Goal: Task Accomplishment & Management: Complete application form

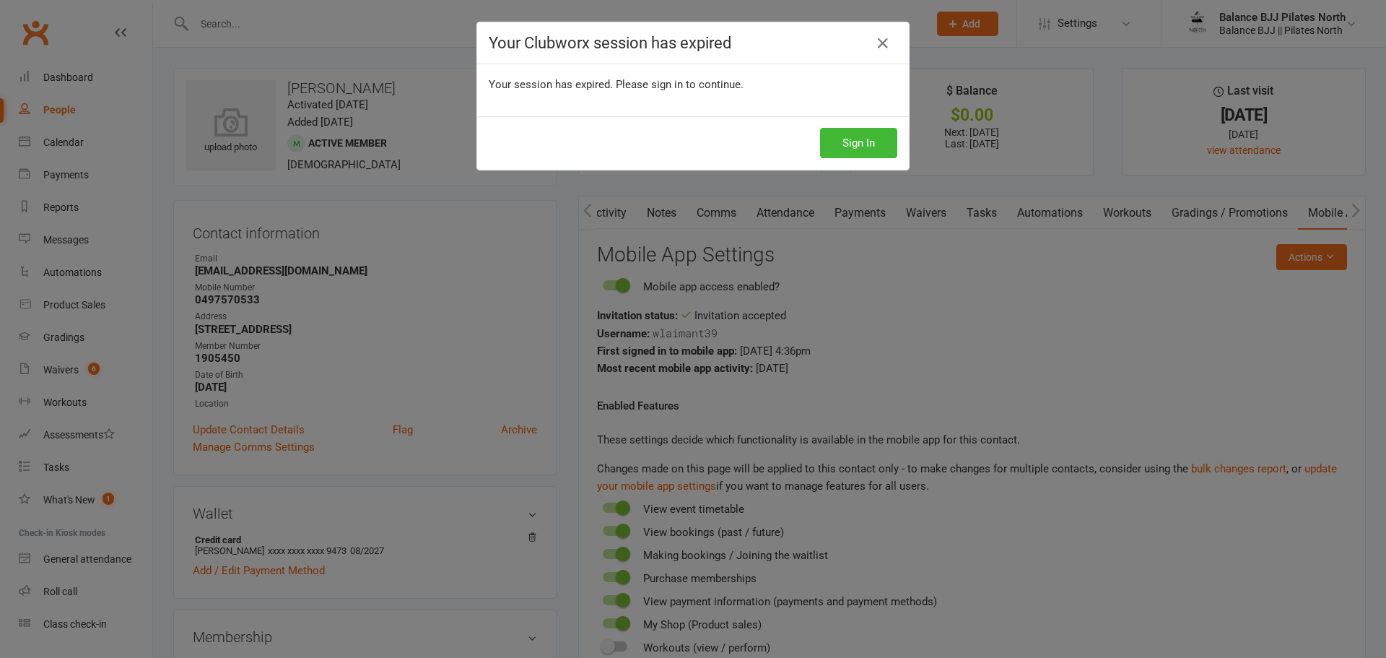
scroll to position [0, 72]
drag, startPoint x: 865, startPoint y: 144, endPoint x: 1345, endPoint y: 115, distance: 480.9
click at [865, 144] on button "Sign In" at bounding box center [858, 143] width 77 height 30
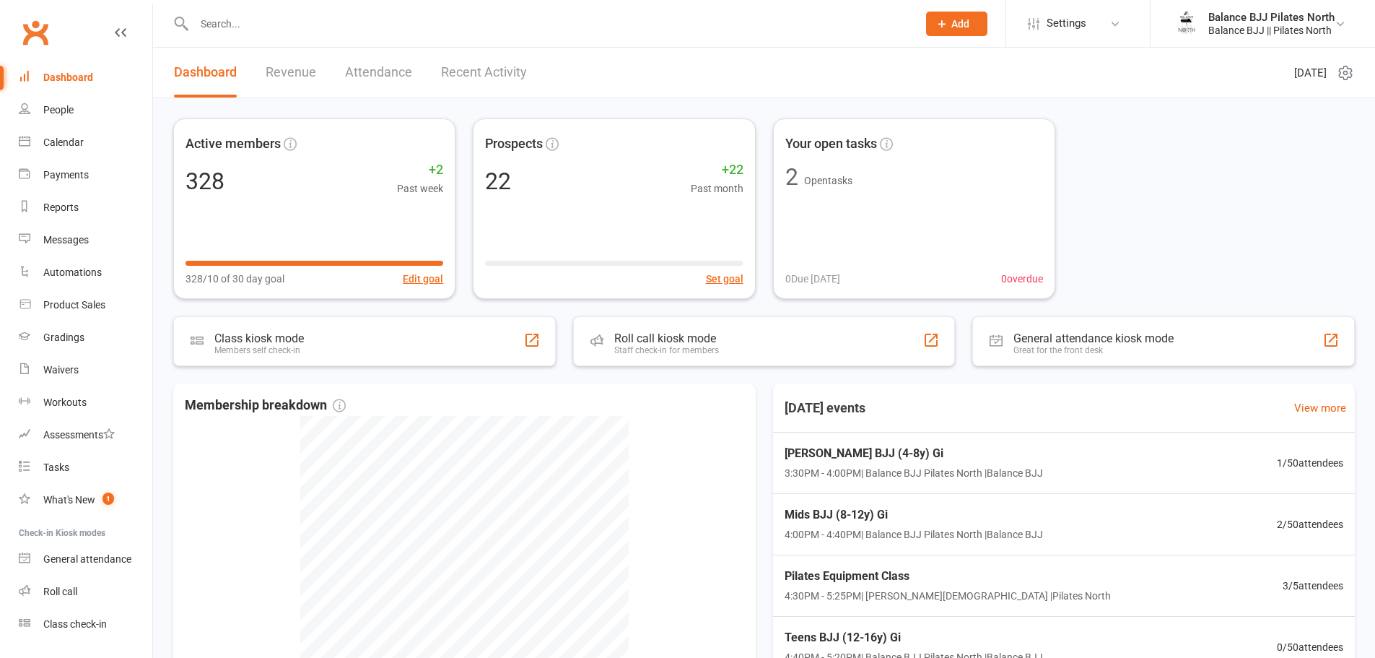
click at [1177, 18] on img at bounding box center [1186, 23] width 29 height 29
click at [1197, 237] on link "Remove mask" at bounding box center [1263, 233] width 224 height 33
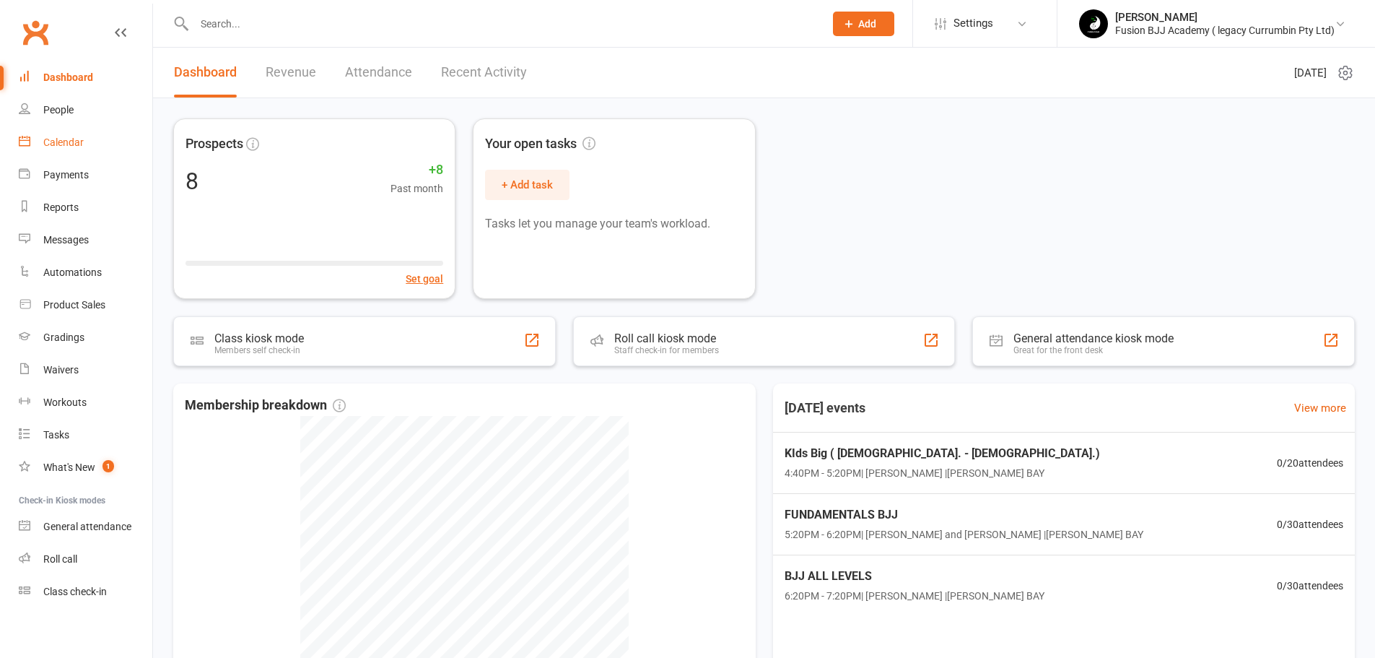
click at [66, 140] on div "Calendar" at bounding box center [63, 142] width 40 height 12
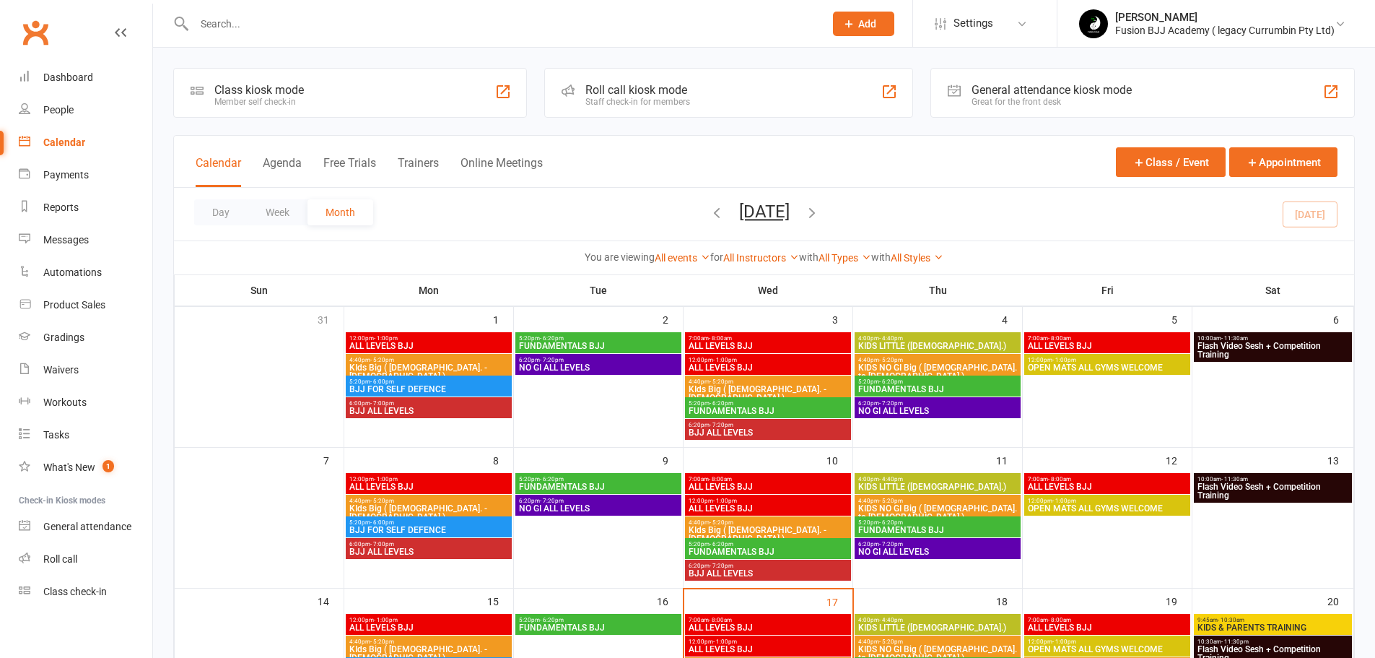
scroll to position [289, 0]
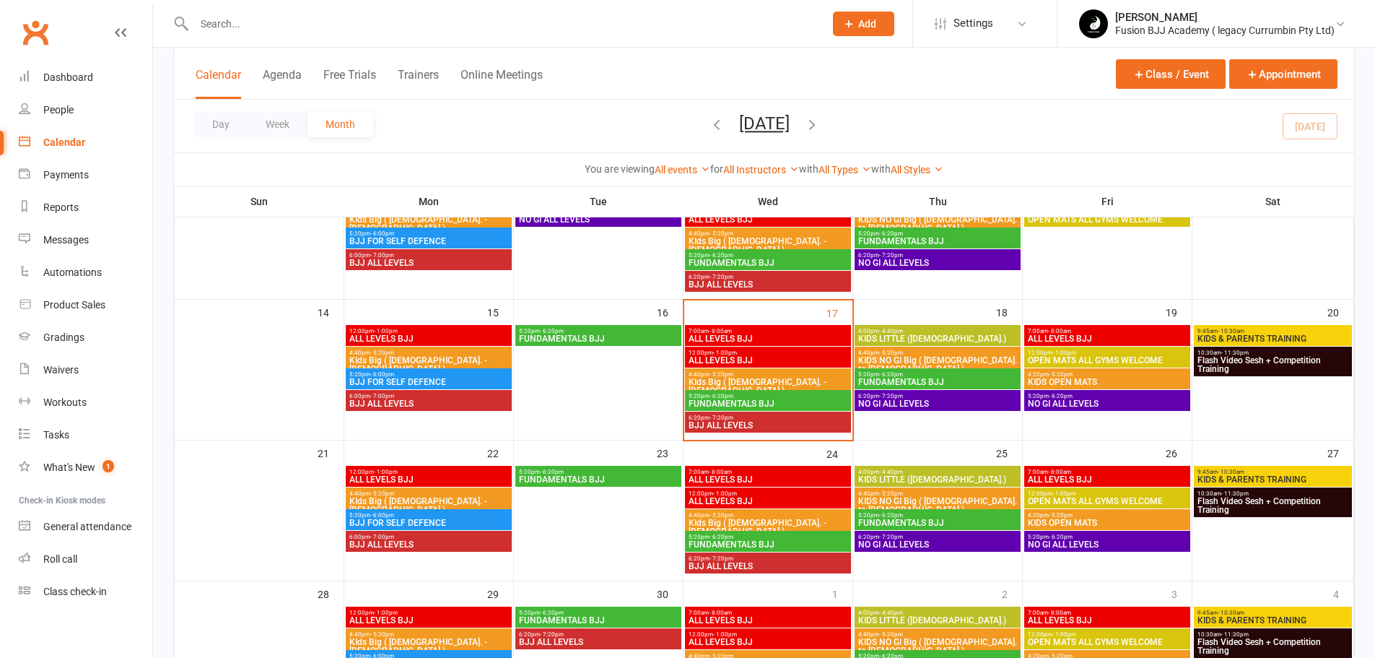
click at [427, 406] on span "BJJ ALL LEVELS" at bounding box center [429, 403] width 160 height 9
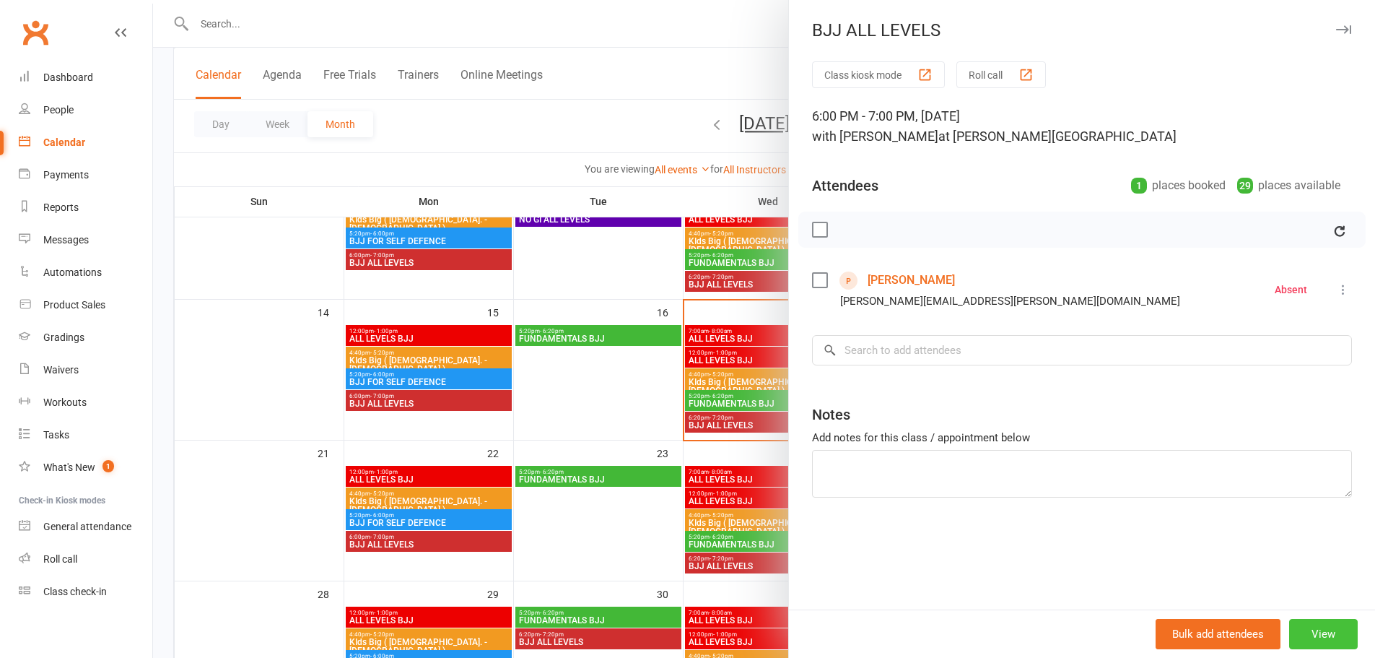
click at [1317, 630] on button "View" at bounding box center [1323, 634] width 69 height 30
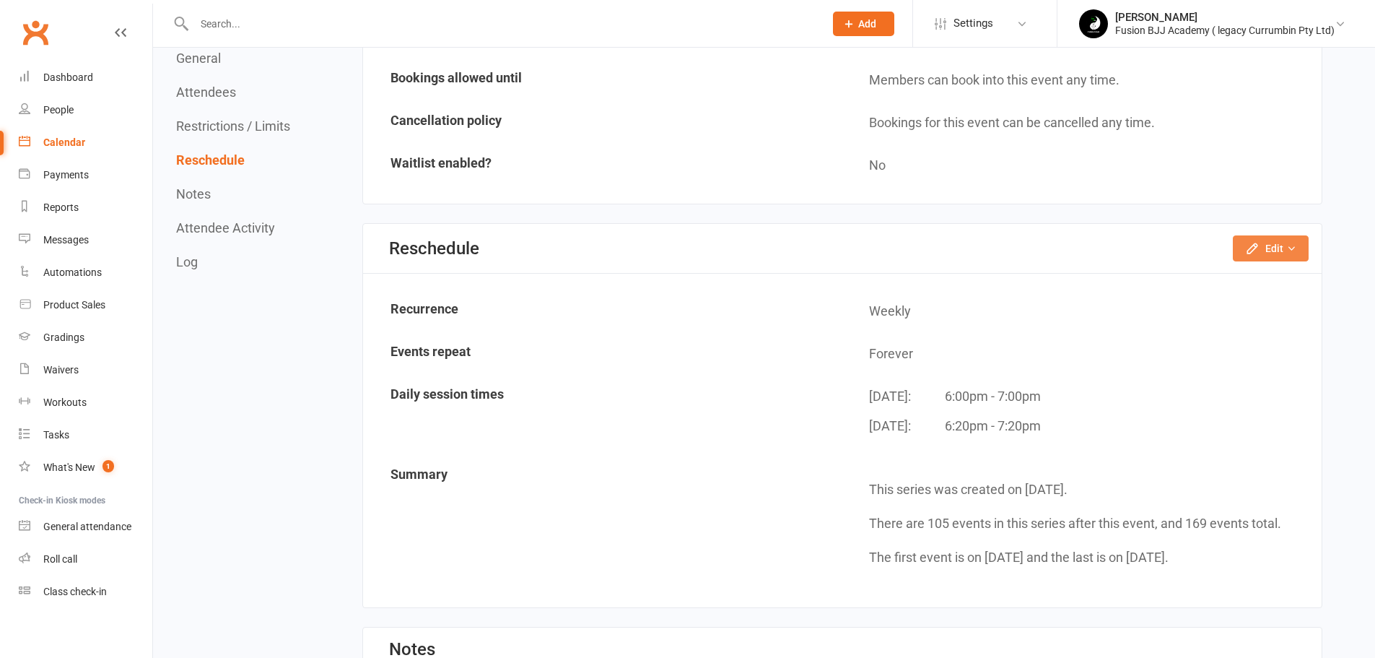
click at [1281, 255] on button "Edit" at bounding box center [1271, 248] width 76 height 26
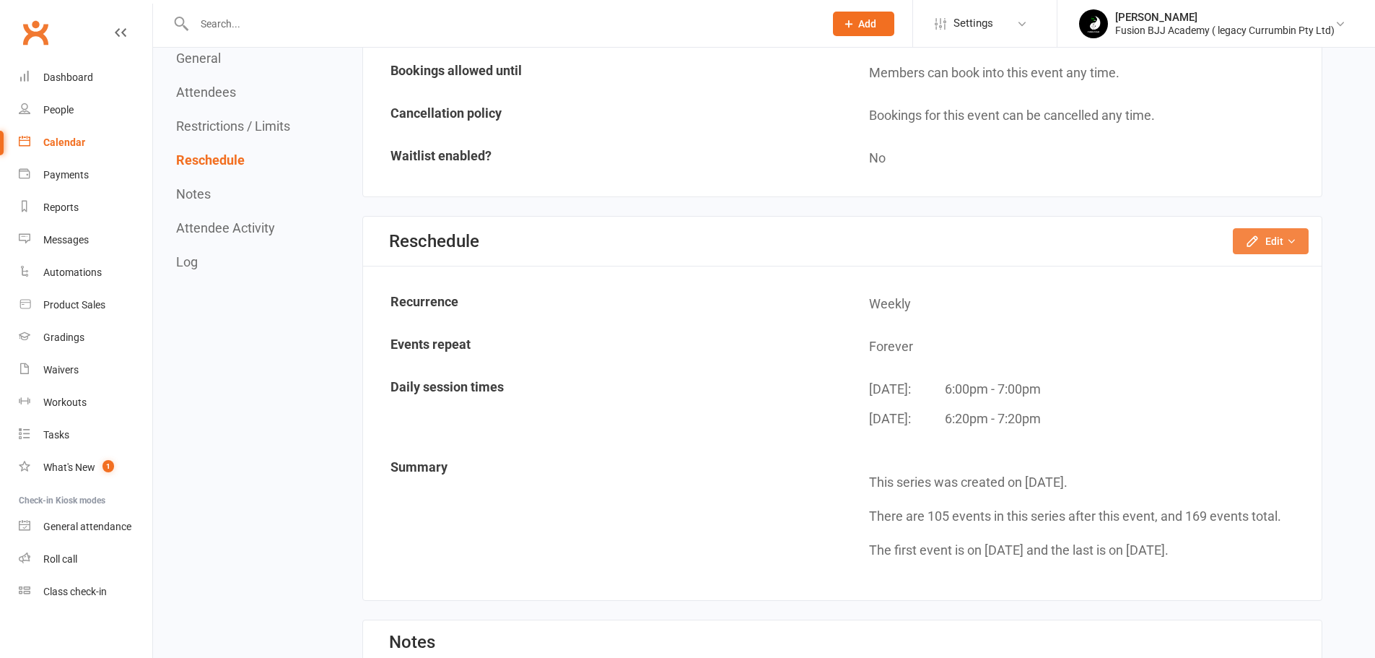
scroll to position [1131, 0]
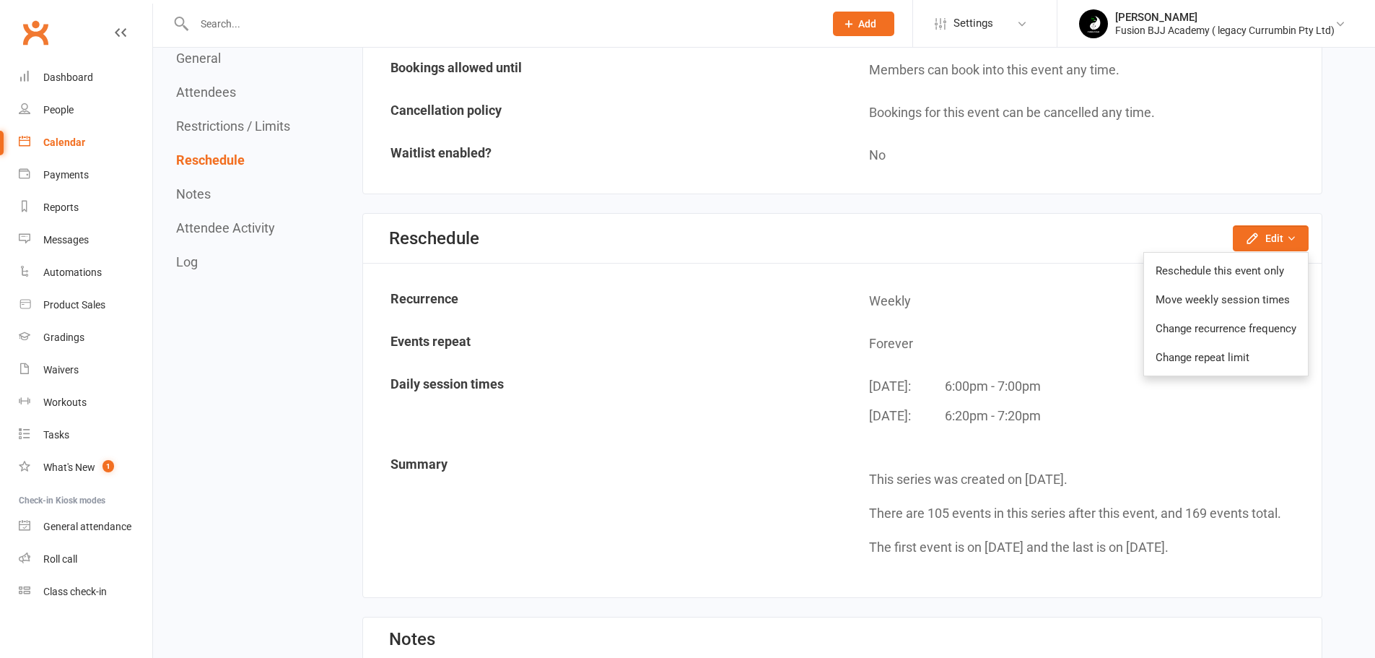
click at [1251, 323] on link "Change recurrence frequency" at bounding box center [1226, 328] width 164 height 29
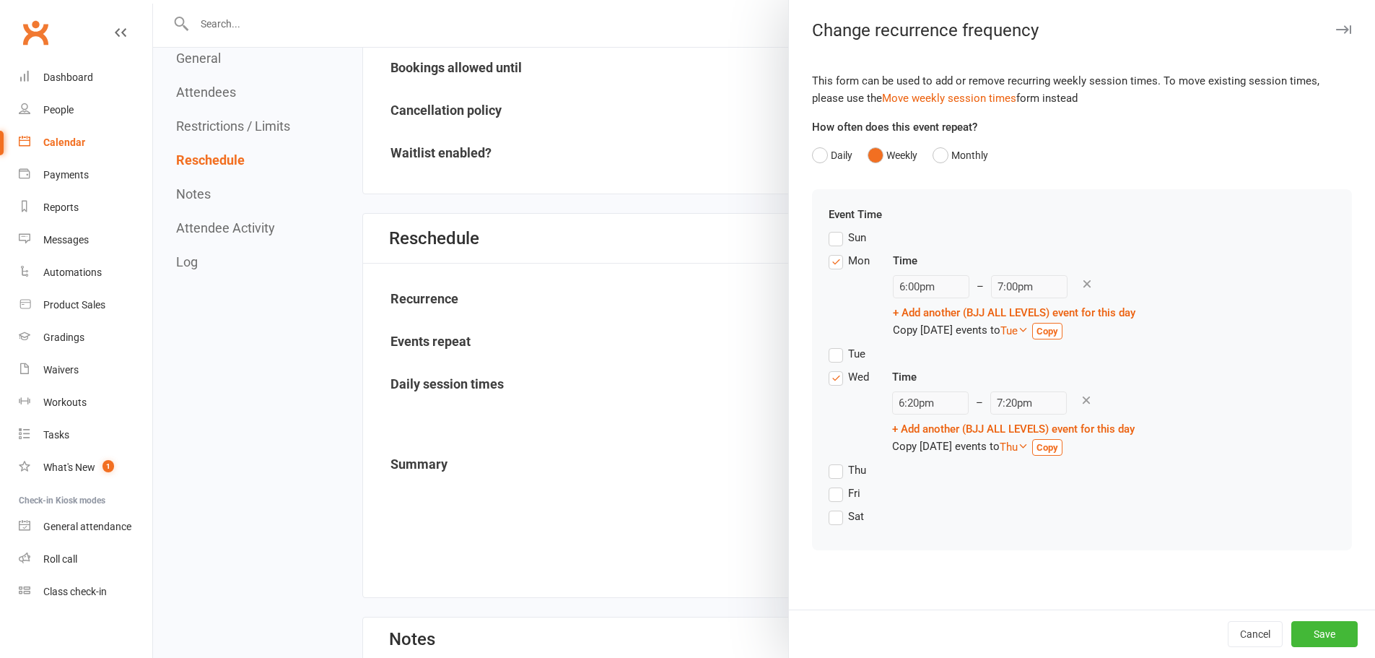
click at [839, 354] on label "Tue" at bounding box center [847, 353] width 37 height 17
click at [838, 345] on input "Tue" at bounding box center [833, 345] width 9 height 0
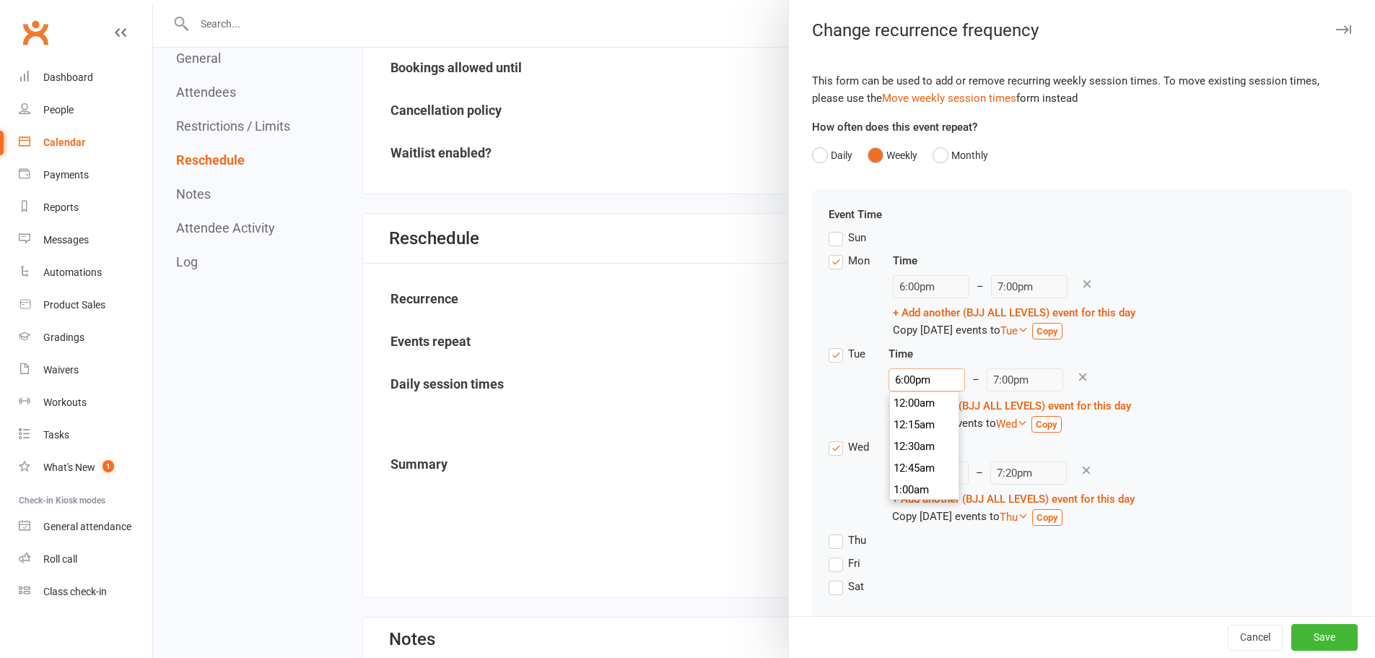
click at [907, 384] on input "6:00pm" at bounding box center [927, 379] width 77 height 23
click at [904, 384] on input "6:00pm" at bounding box center [927, 379] width 77 height 23
type input "6:20pm"
type input "7:20pm"
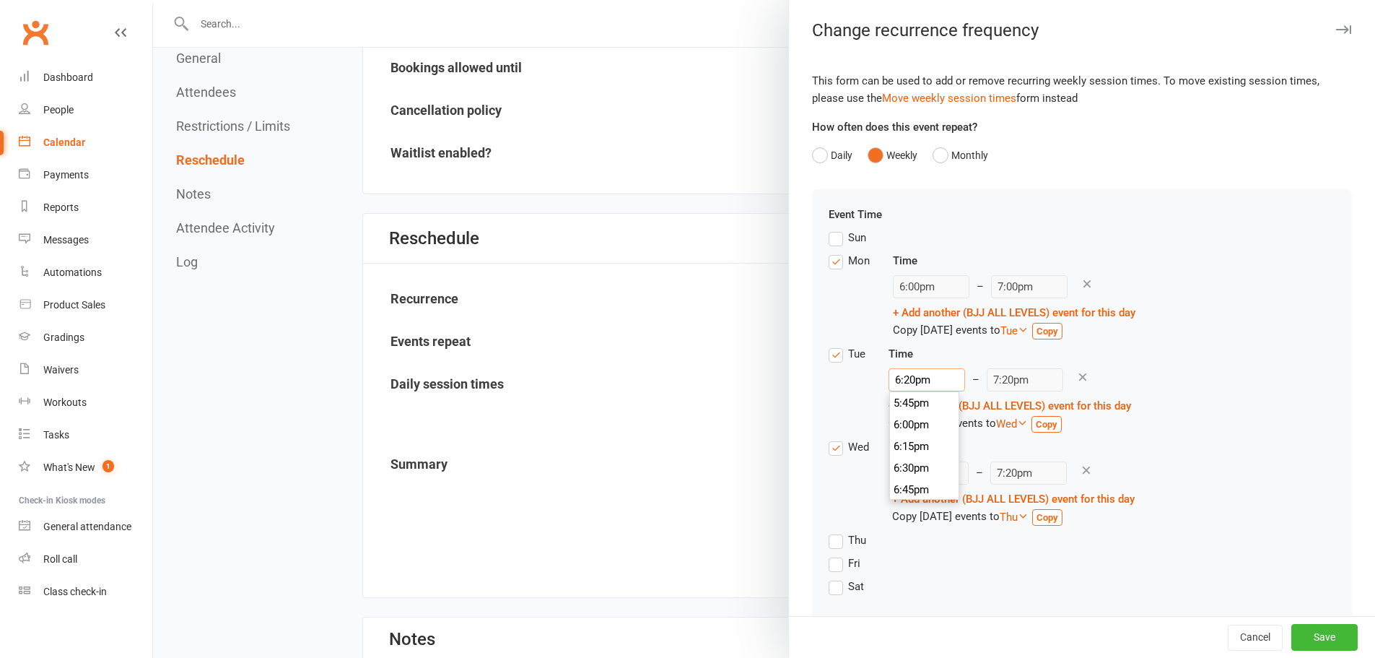
type input "6:20pm"
click at [1231, 365] on div "Tue Time 6:20pm 12:00am 12:15am 12:30am 12:45am 1:00am 1:15am 1:30am 1:45am 2:0…" at bounding box center [1082, 391] width 507 height 93
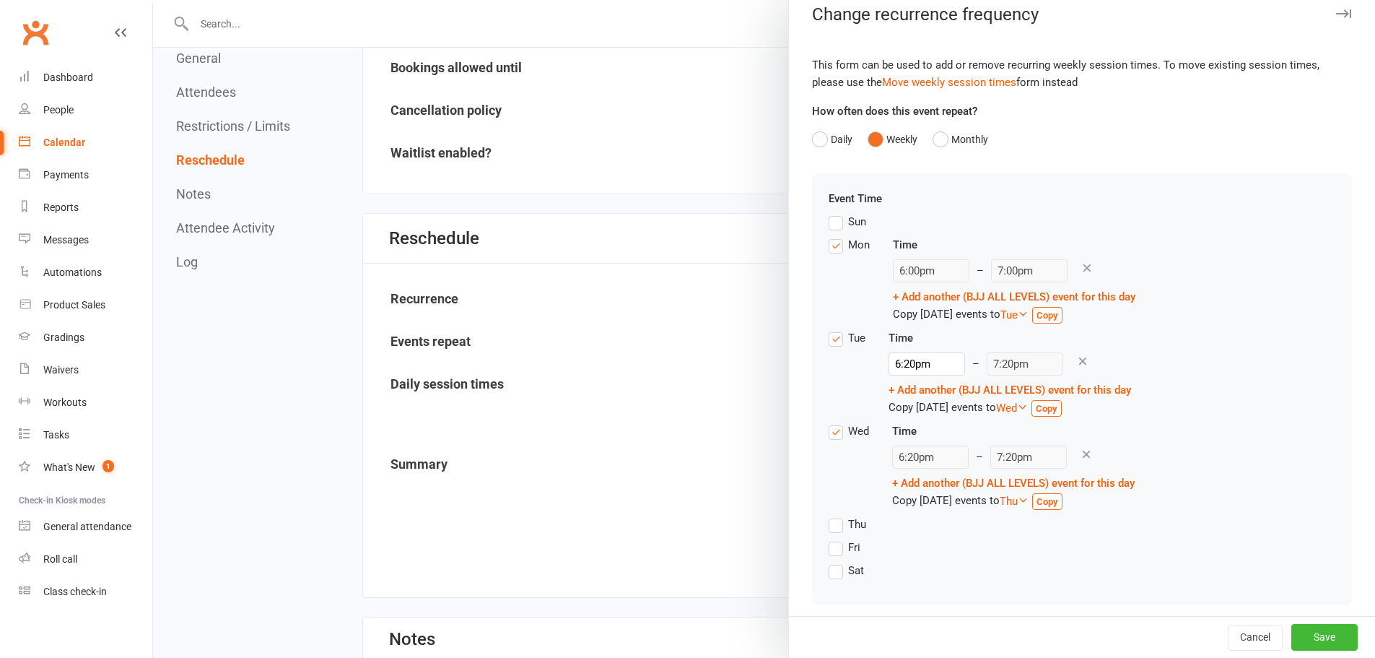
scroll to position [25, 0]
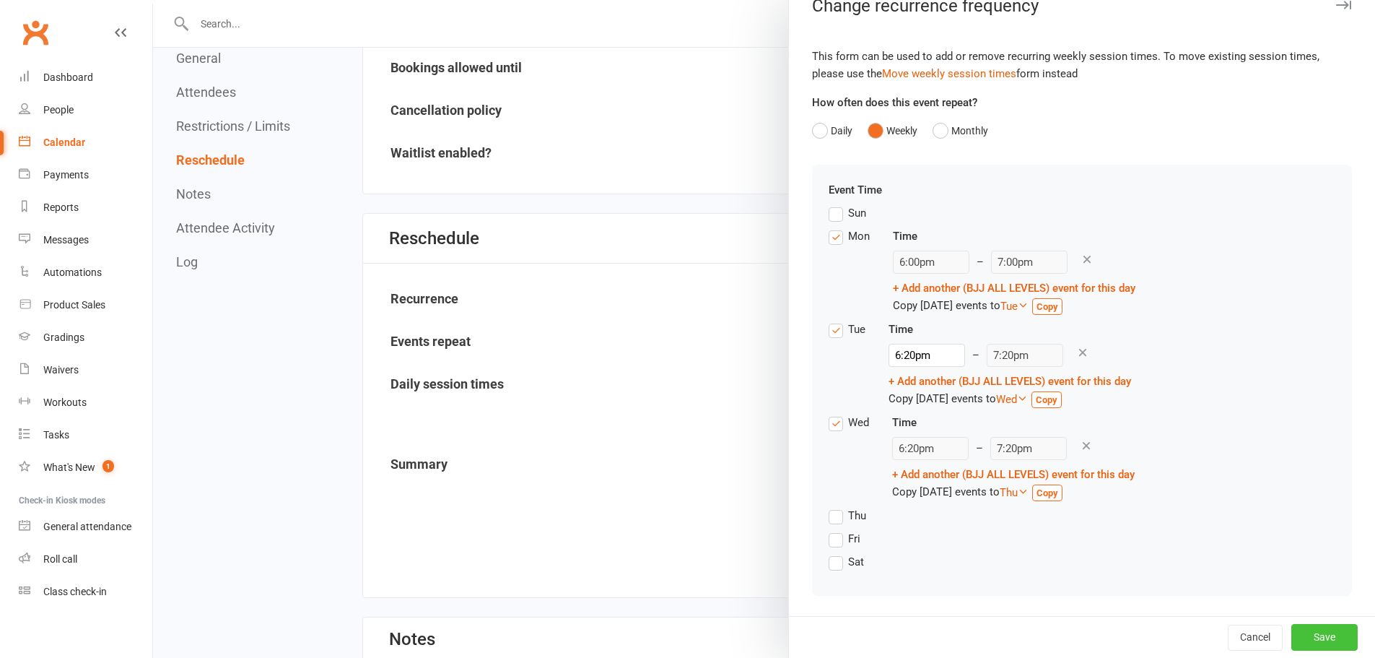
click at [1312, 630] on button "Save" at bounding box center [1324, 637] width 66 height 26
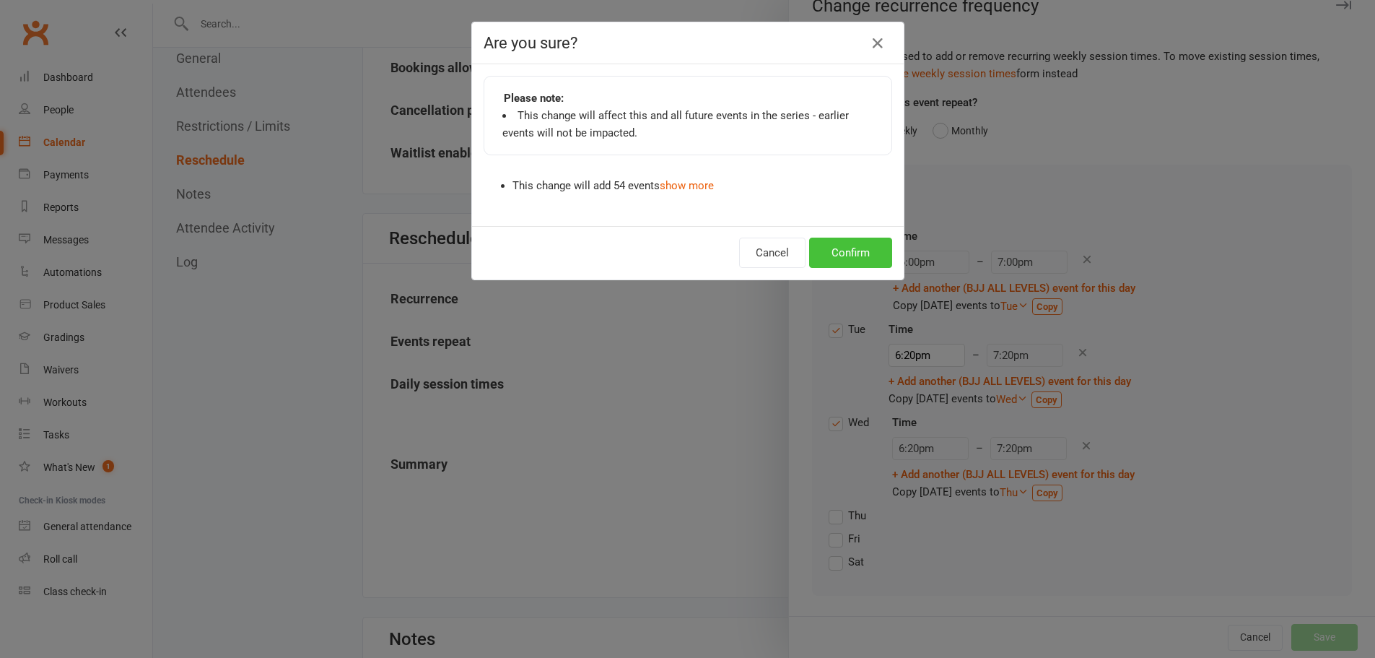
click at [840, 262] on button "Confirm" at bounding box center [850, 252] width 83 height 30
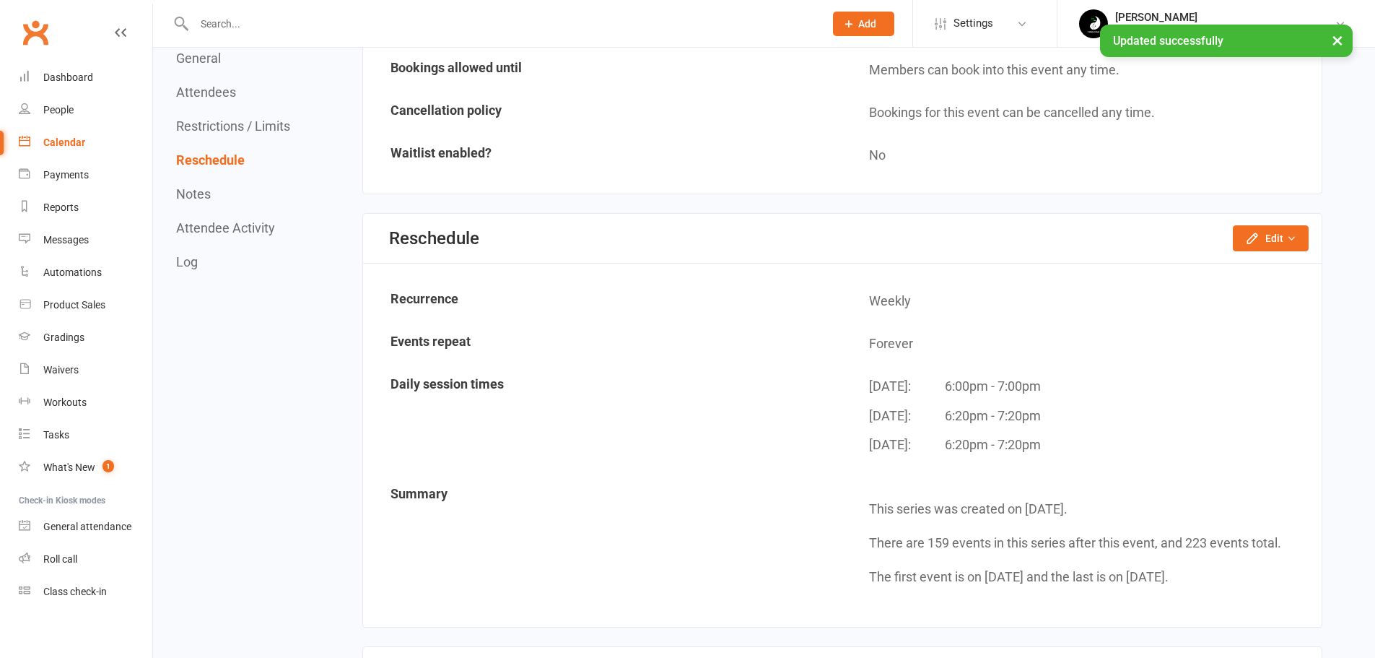
click at [71, 144] on div "Calendar" at bounding box center [64, 142] width 42 height 12
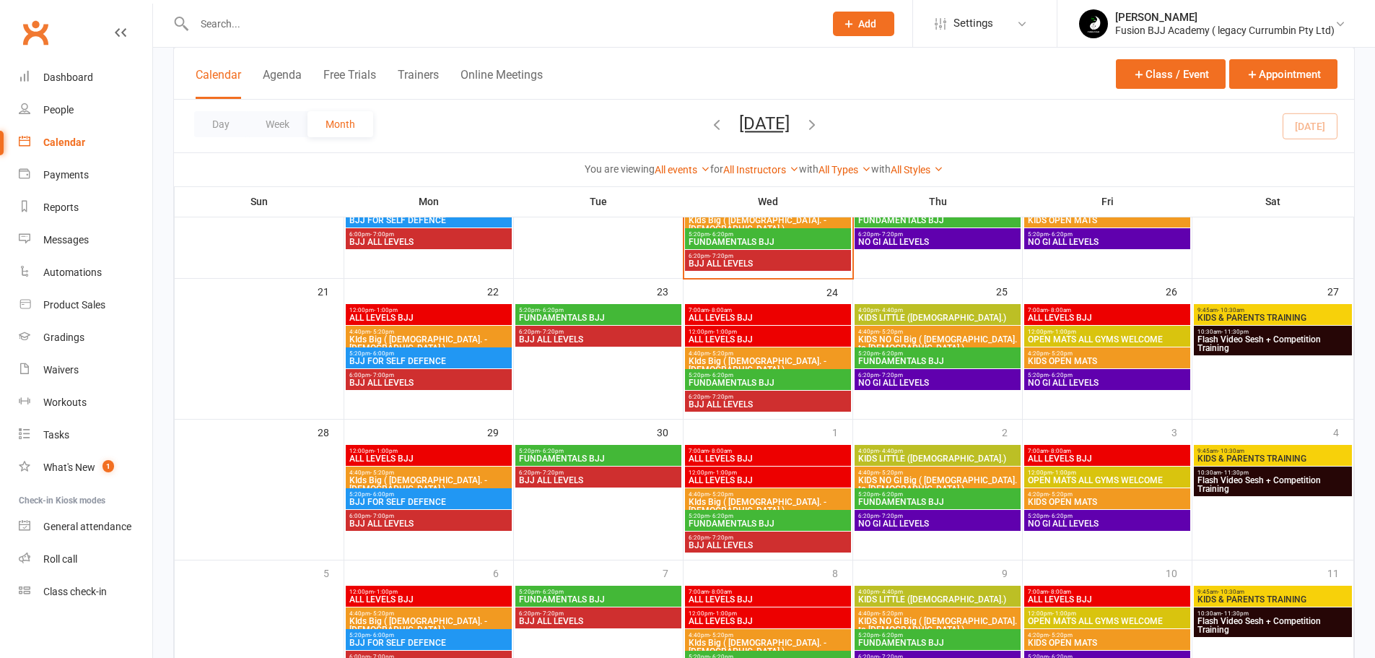
scroll to position [538, 0]
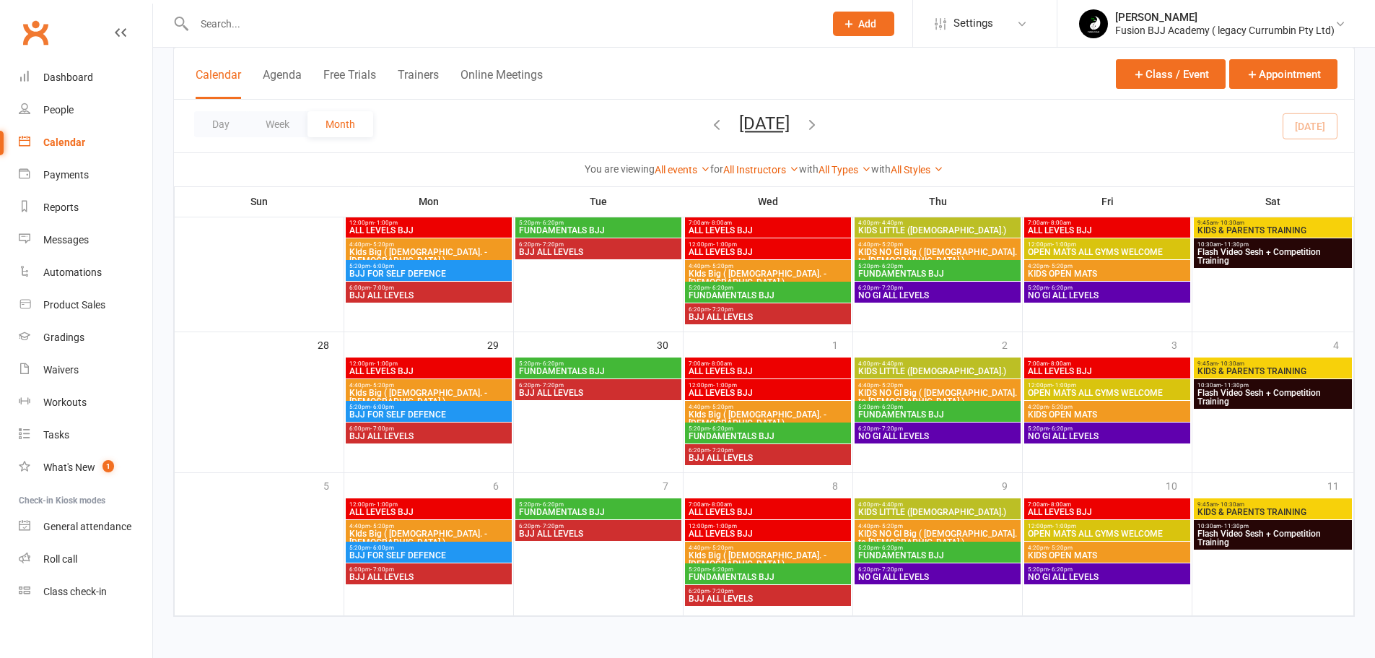
click at [1137, 29] on div "Fusion BJJ Academy ( legacy Currumbin Pty Ltd)" at bounding box center [1224, 30] width 219 height 13
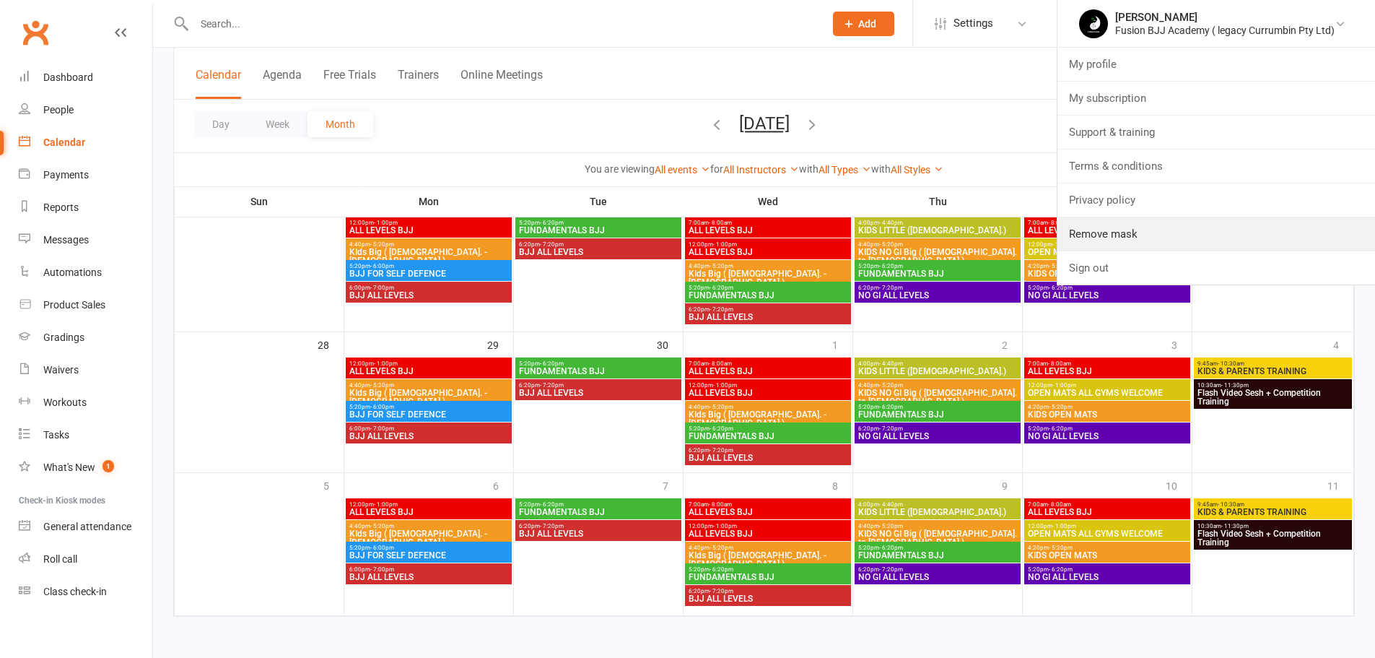
click at [1122, 229] on link "Remove mask" at bounding box center [1216, 233] width 318 height 33
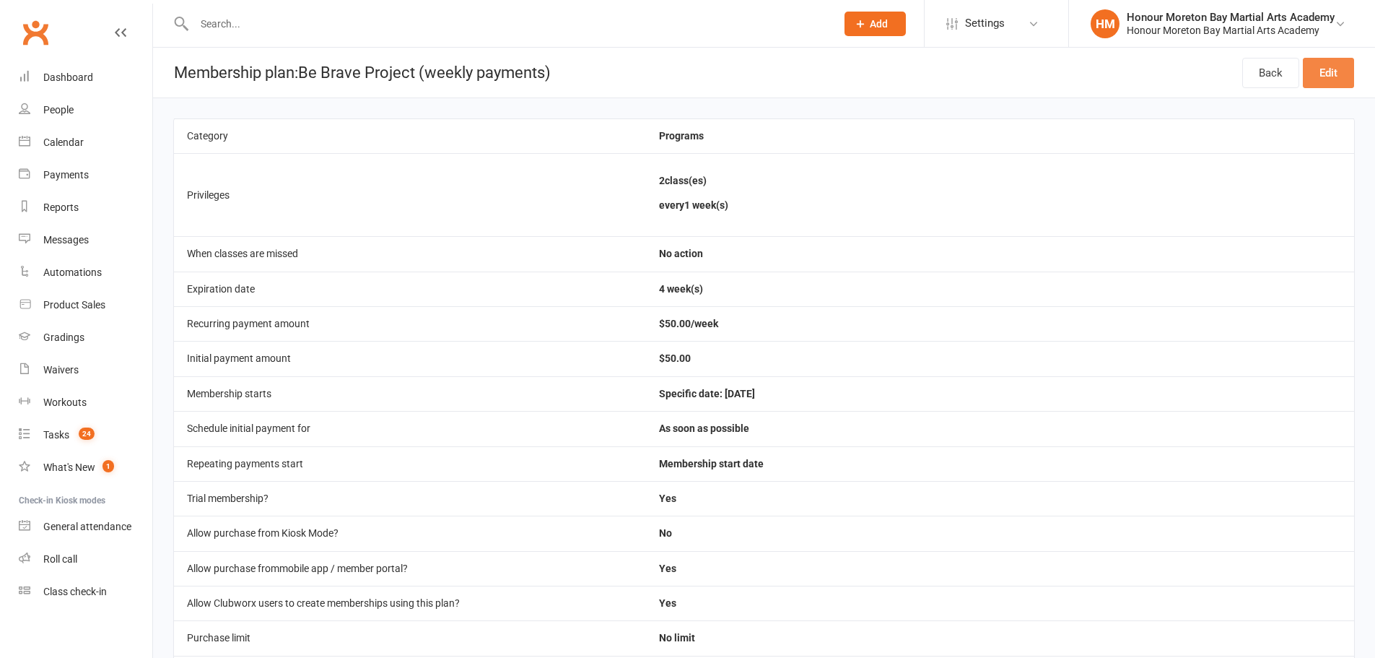
click at [1330, 69] on link "Edit" at bounding box center [1328, 73] width 51 height 30
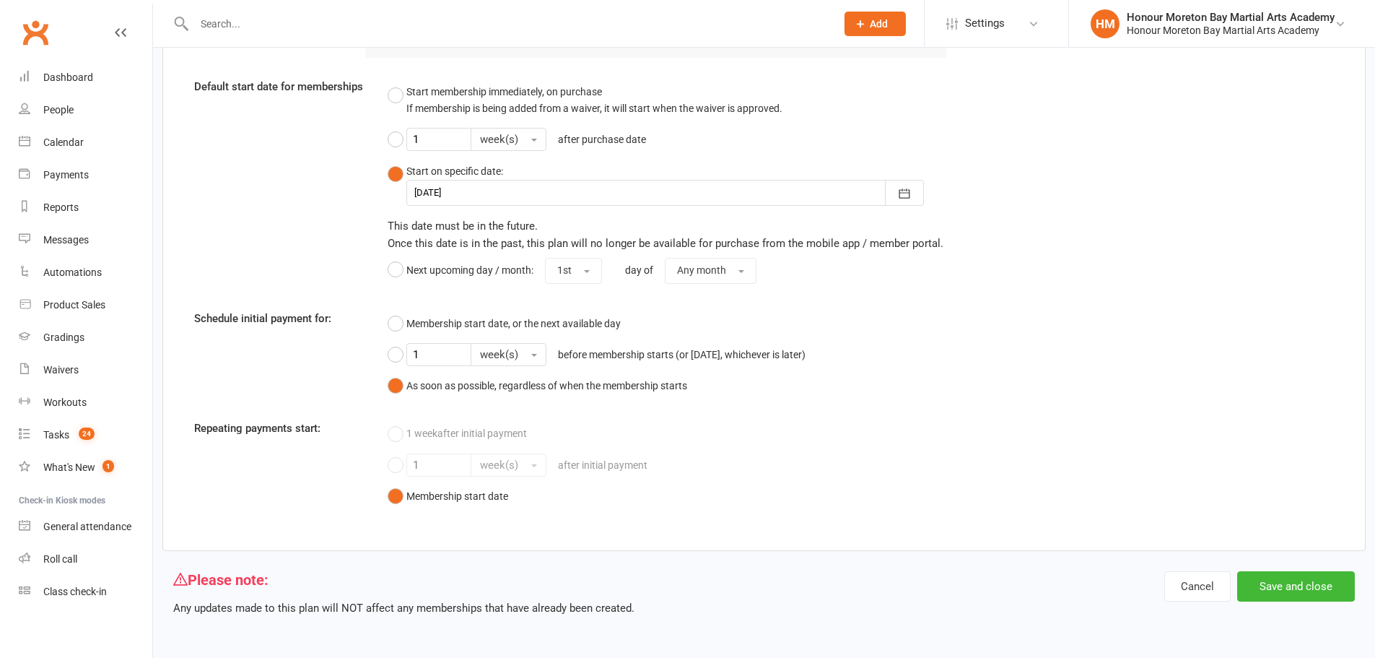
scroll to position [1444, 0]
click at [393, 109] on button "Start membership immediately, on purchase If membership is being added from a w…" at bounding box center [585, 100] width 395 height 44
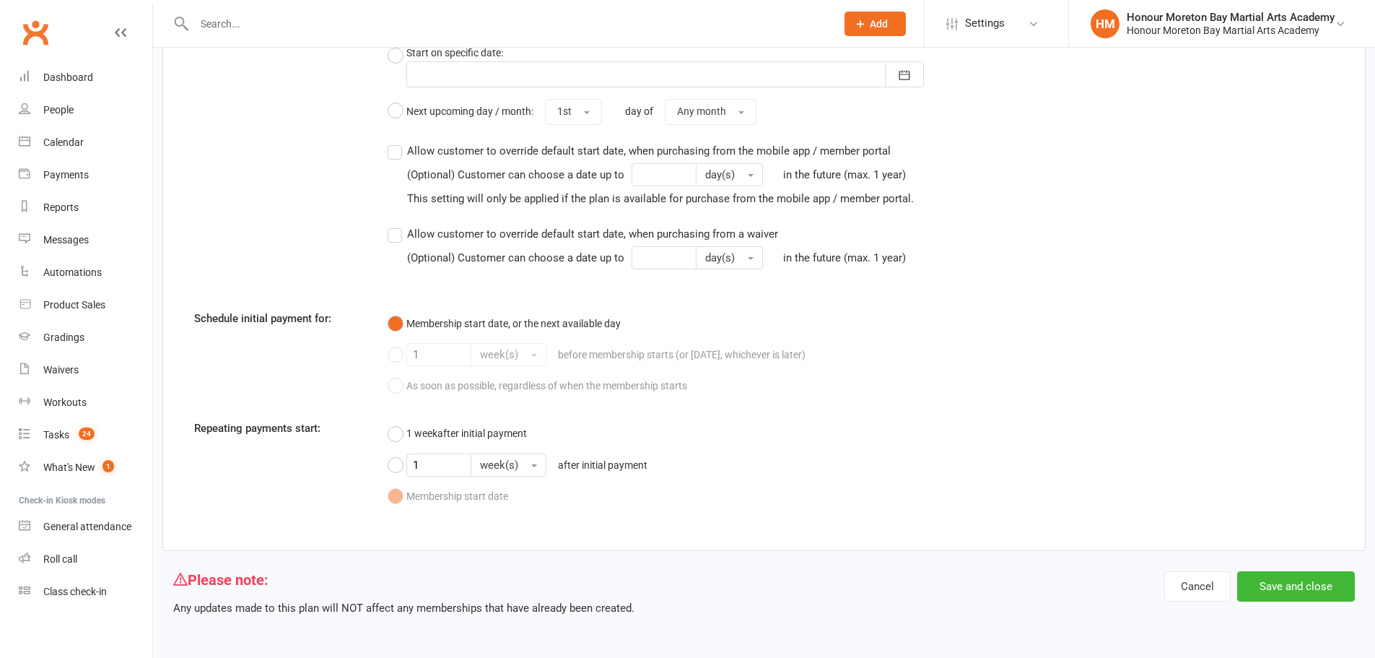
scroll to position [1577, 0]
click at [398, 433] on button "1 week after initial payment" at bounding box center [457, 432] width 139 height 27
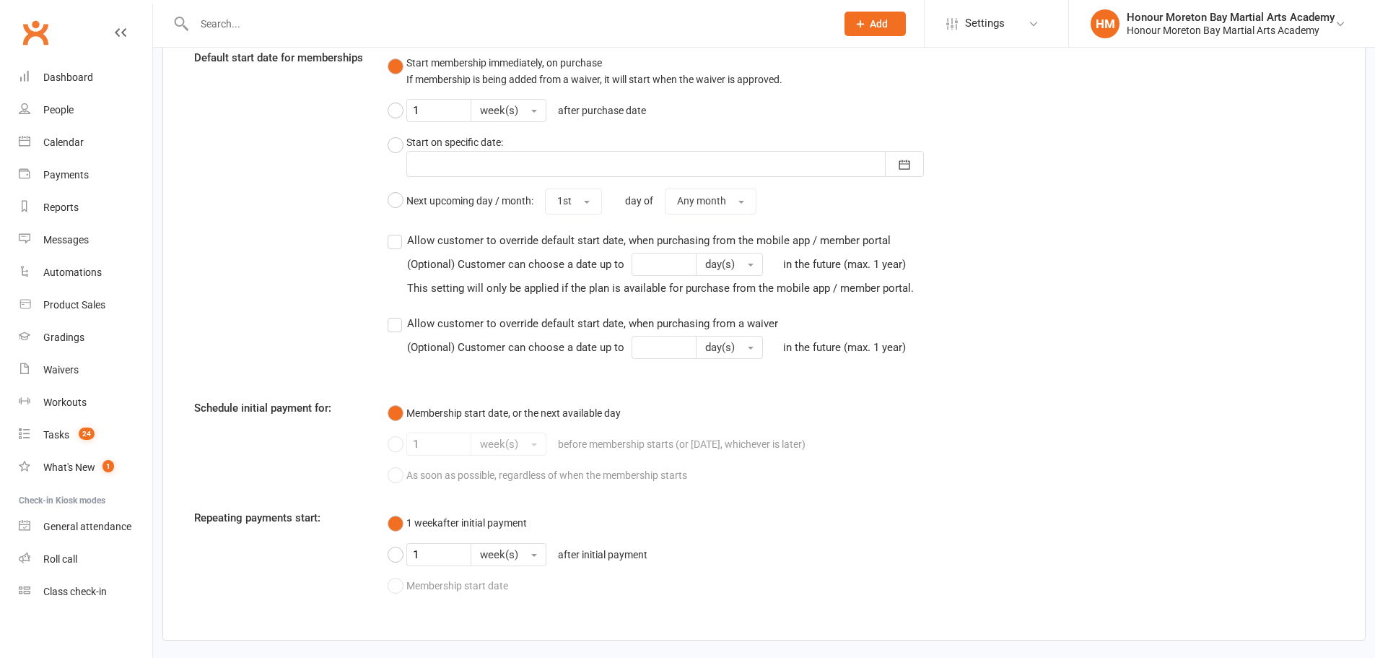
scroll to position [1464, 0]
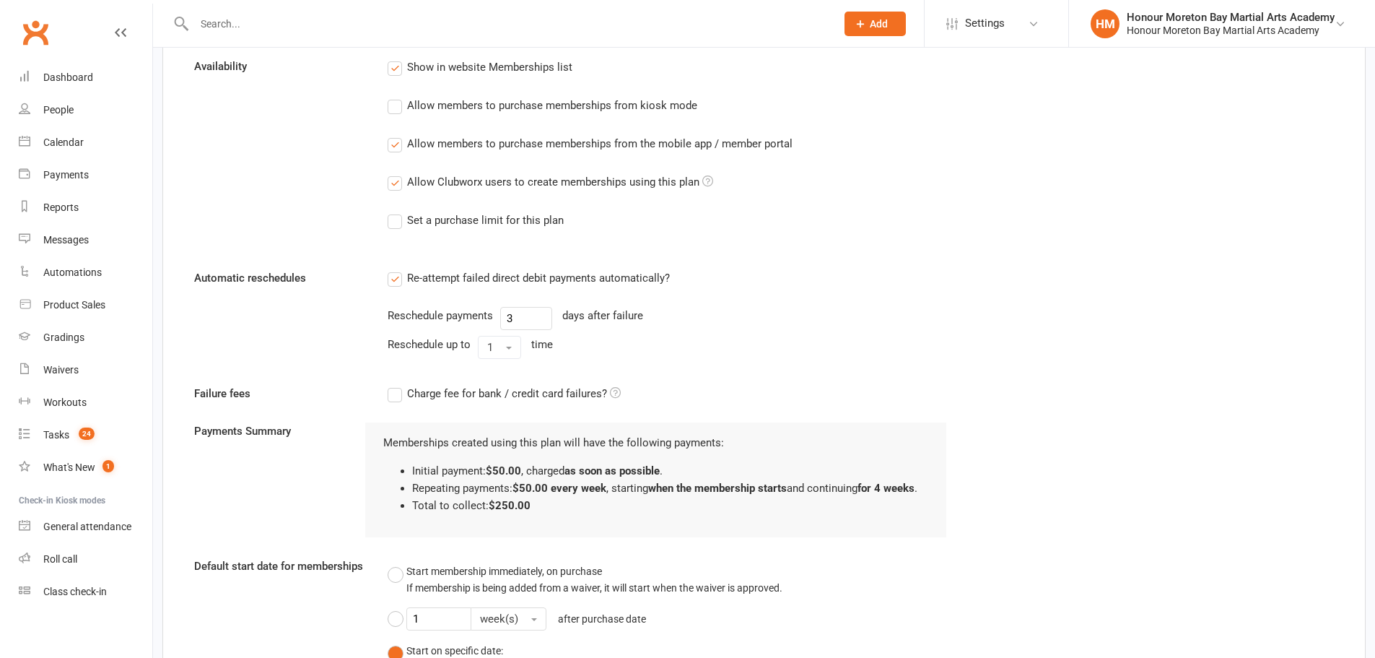
scroll to position [1459, 0]
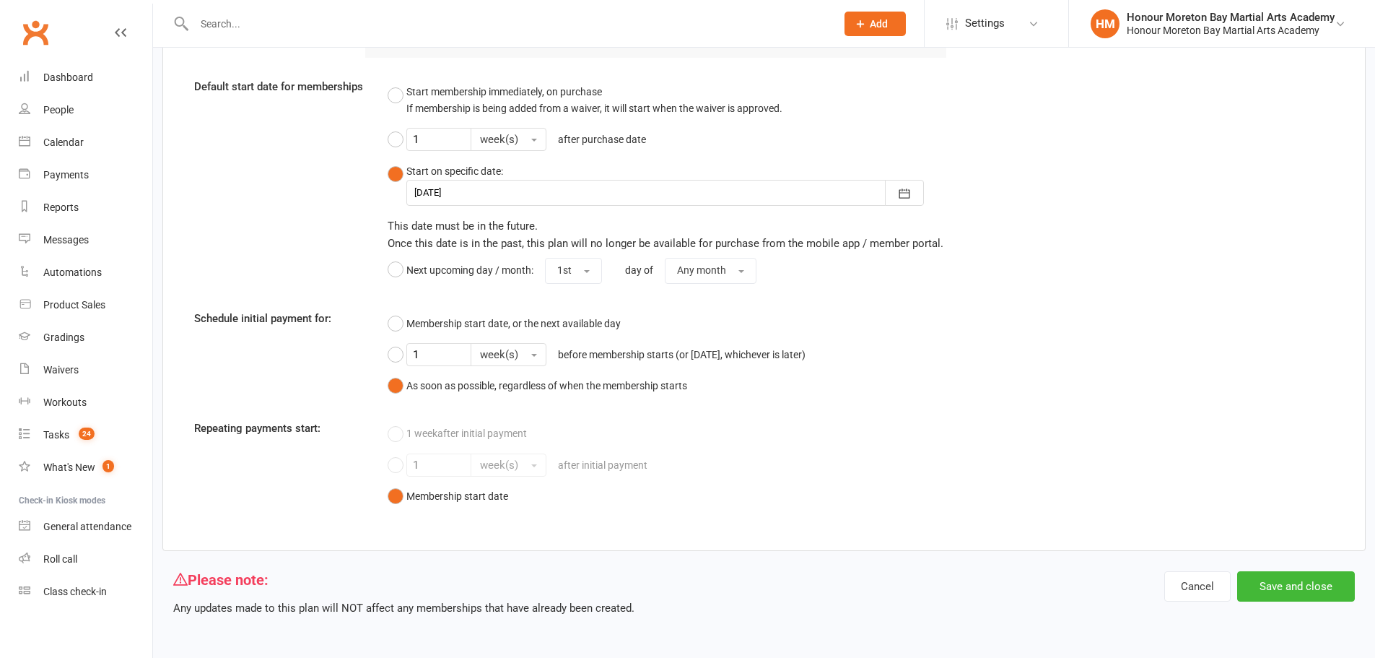
click at [1216, 15] on div "Honour Moreton Bay Martial Arts Academy" at bounding box center [1231, 17] width 208 height 13
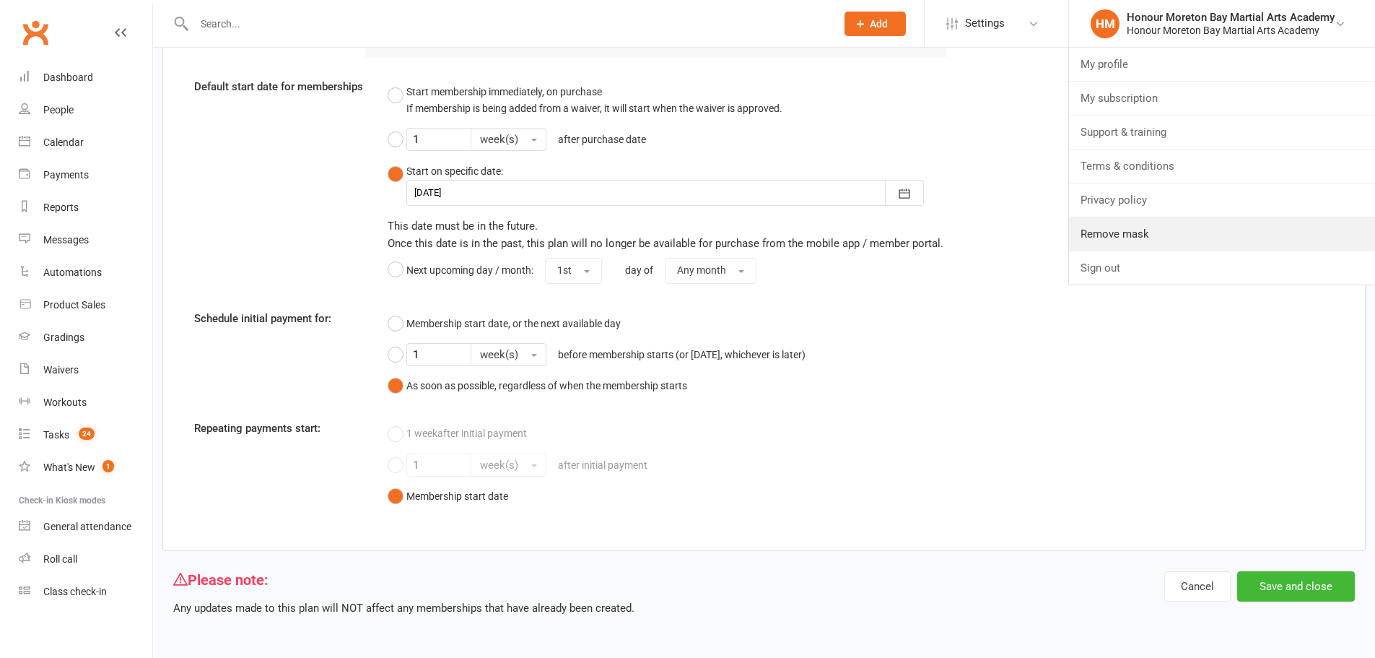
drag, startPoint x: 1125, startPoint y: 238, endPoint x: 1115, endPoint y: 232, distance: 11.6
click at [1125, 238] on link "Remove mask" at bounding box center [1222, 233] width 306 height 33
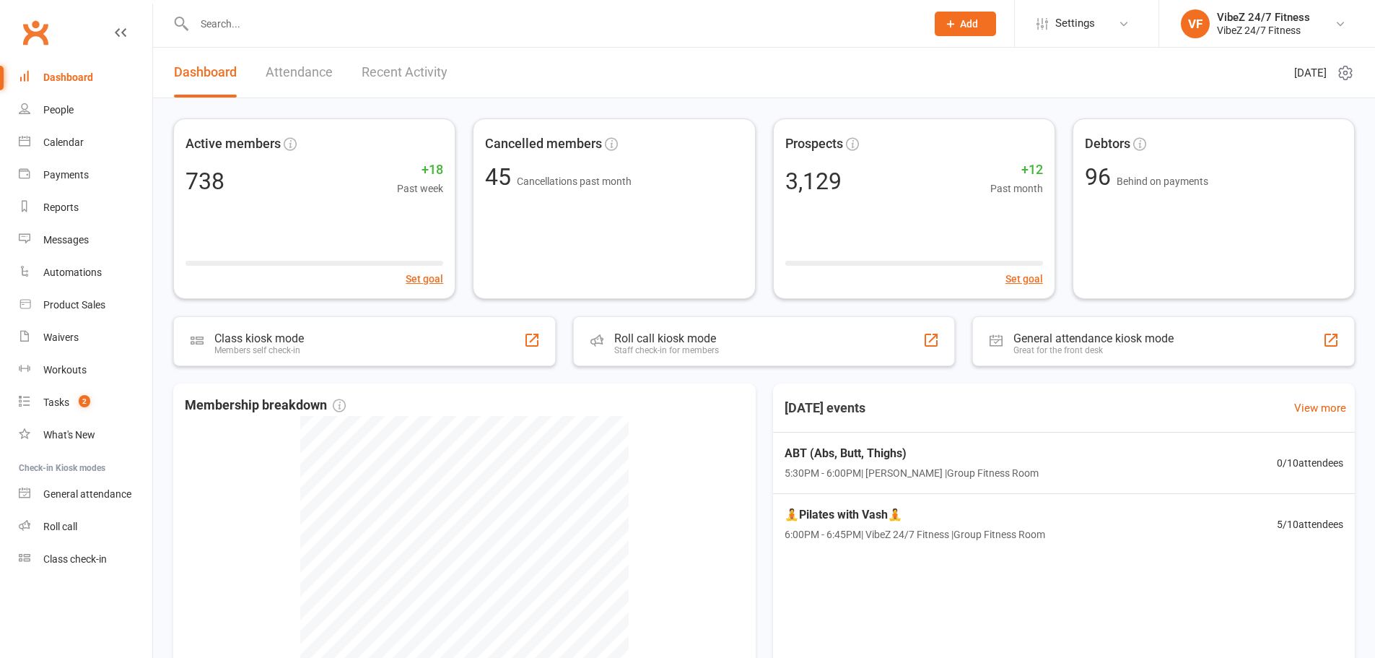
click at [634, 30] on input "text" at bounding box center [553, 24] width 726 height 20
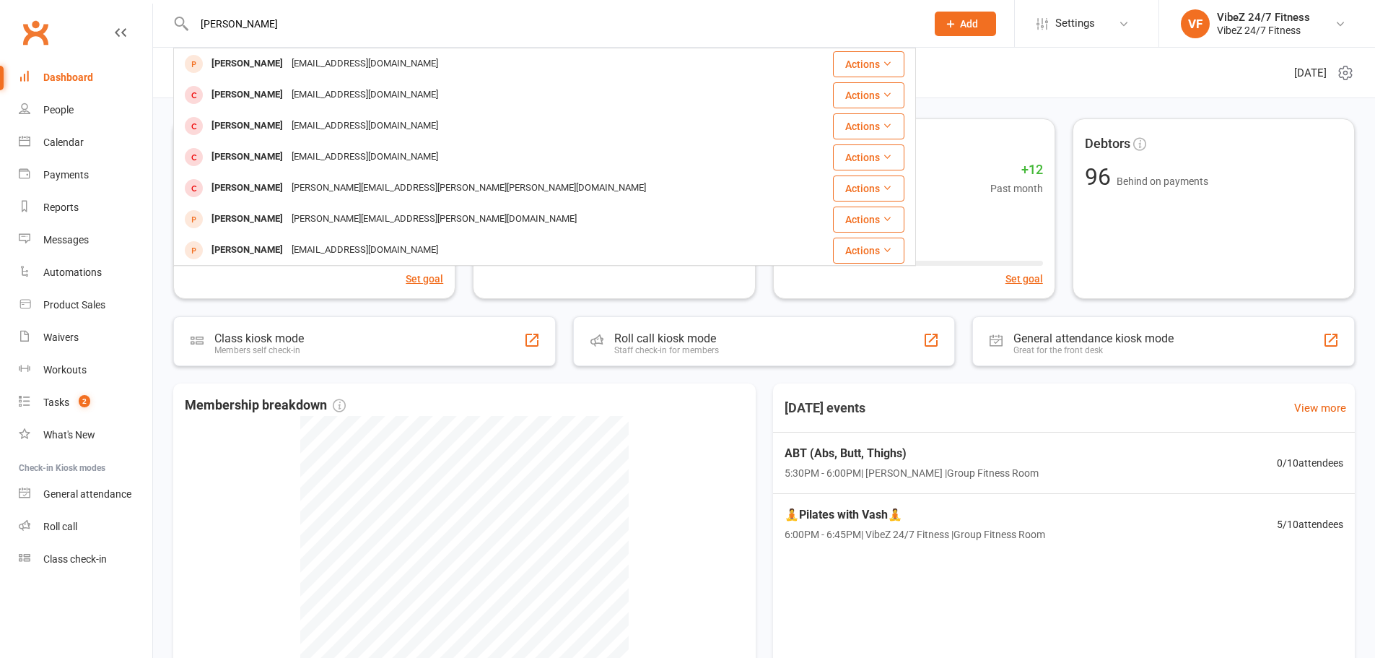
type input "[PERSON_NAME]"
click at [320, 118] on div "[EMAIL_ADDRESS][DOMAIN_NAME]" at bounding box center [364, 125] width 155 height 21
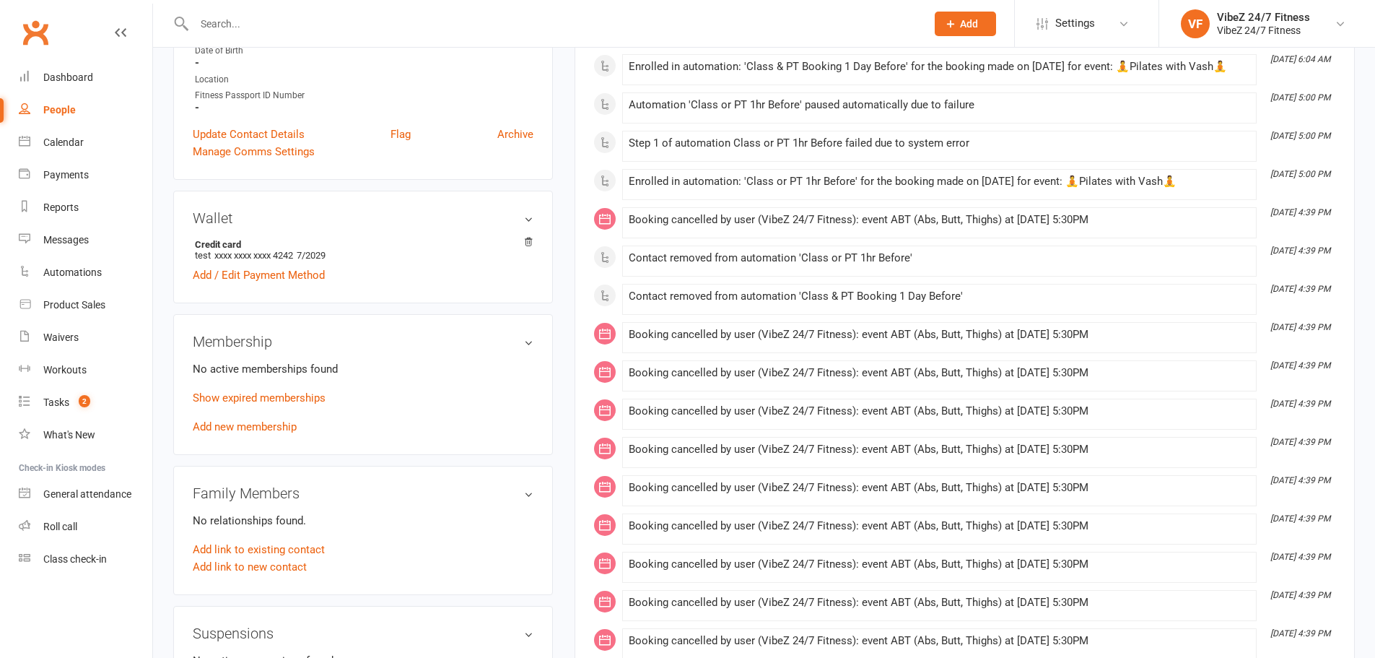
click at [253, 413] on div "No active memberships found Show expired memberships Add new membership" at bounding box center [363, 397] width 341 height 75
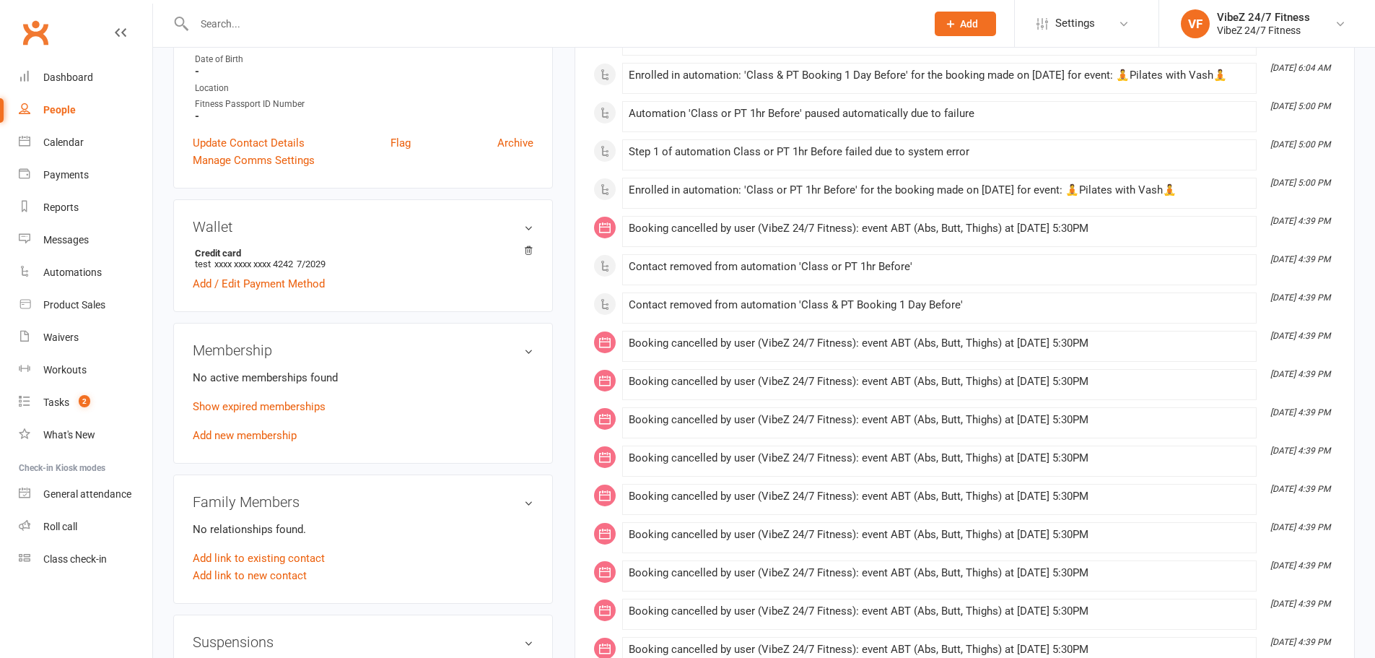
click at [271, 434] on link "Add new membership" at bounding box center [245, 435] width 104 height 13
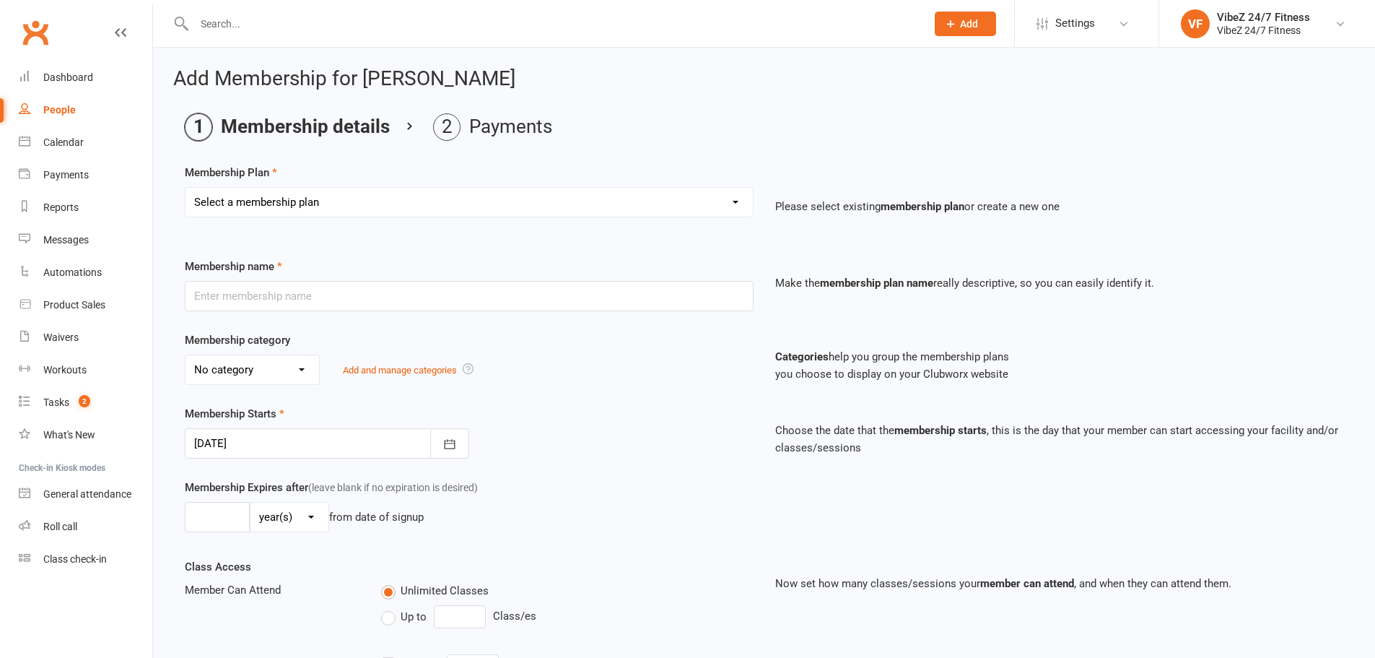
click at [448, 190] on select "Select a membership plan Create new Membership Plan Complimentary 12 Month Memb…" at bounding box center [469, 202] width 567 height 29
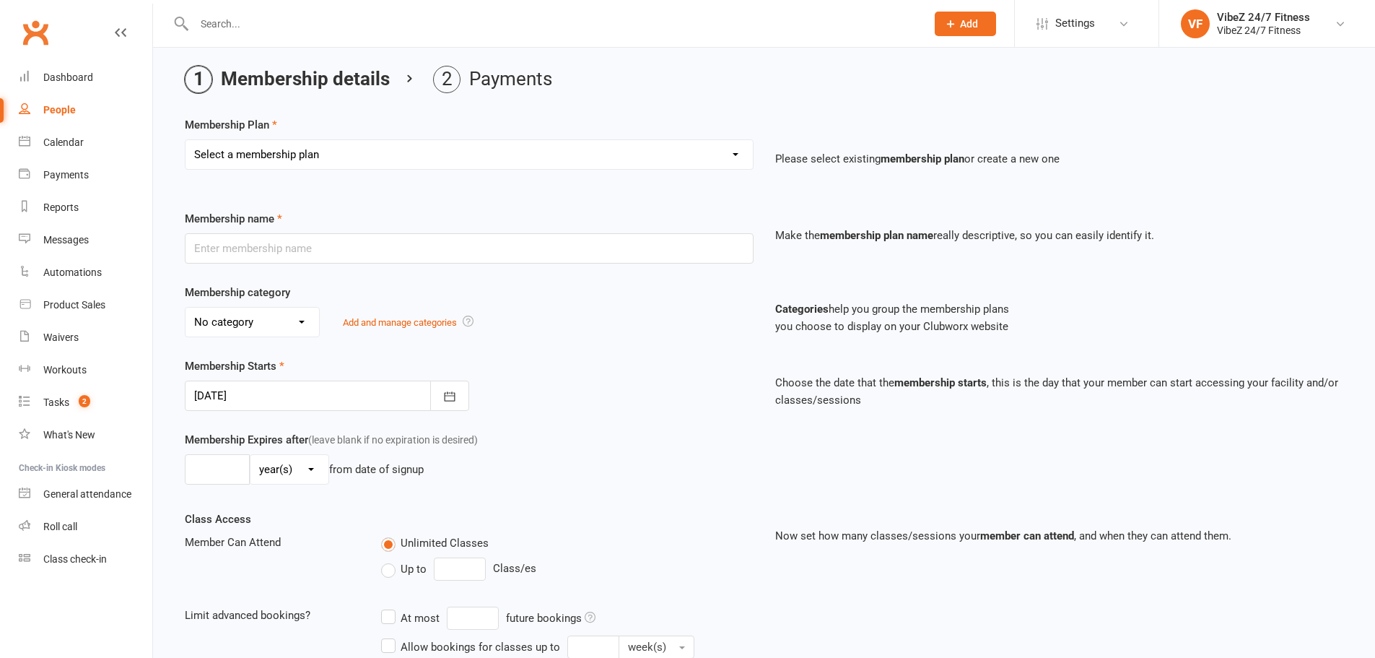
click at [414, 215] on div "Membership Plan Select a membership plan Create new Membership Plan Complimenta…" at bounding box center [764, 473] width 1159 height 715
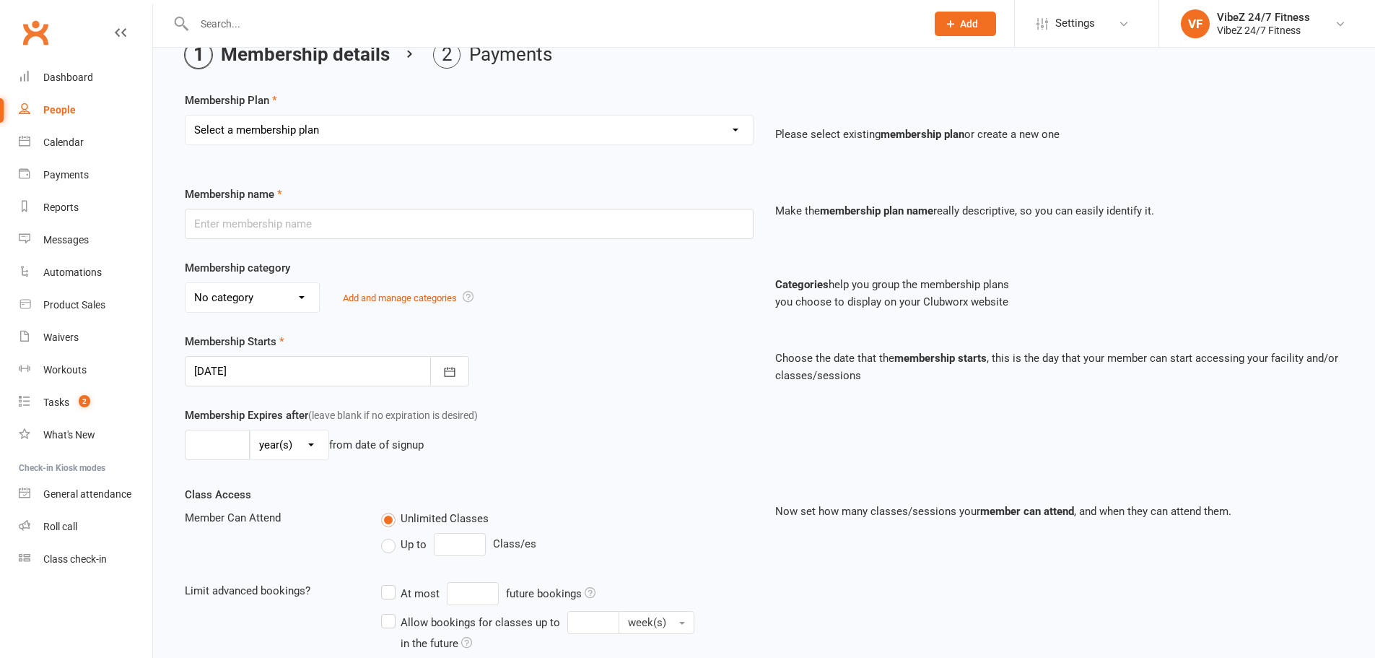
click at [463, 153] on div "Select a membership plan Create new Membership Plan Complimentary 12 Month Memb…" at bounding box center [469, 140] width 590 height 51
click at [486, 131] on select "Select a membership plan Create new Membership Plan Complimentary 12 Month Memb…" at bounding box center [469, 129] width 567 height 29
select select "11"
click at [186, 115] on select "Select a membership plan Create new Membership Plan Complimentary 12 Month Memb…" at bounding box center [469, 129] width 567 height 29
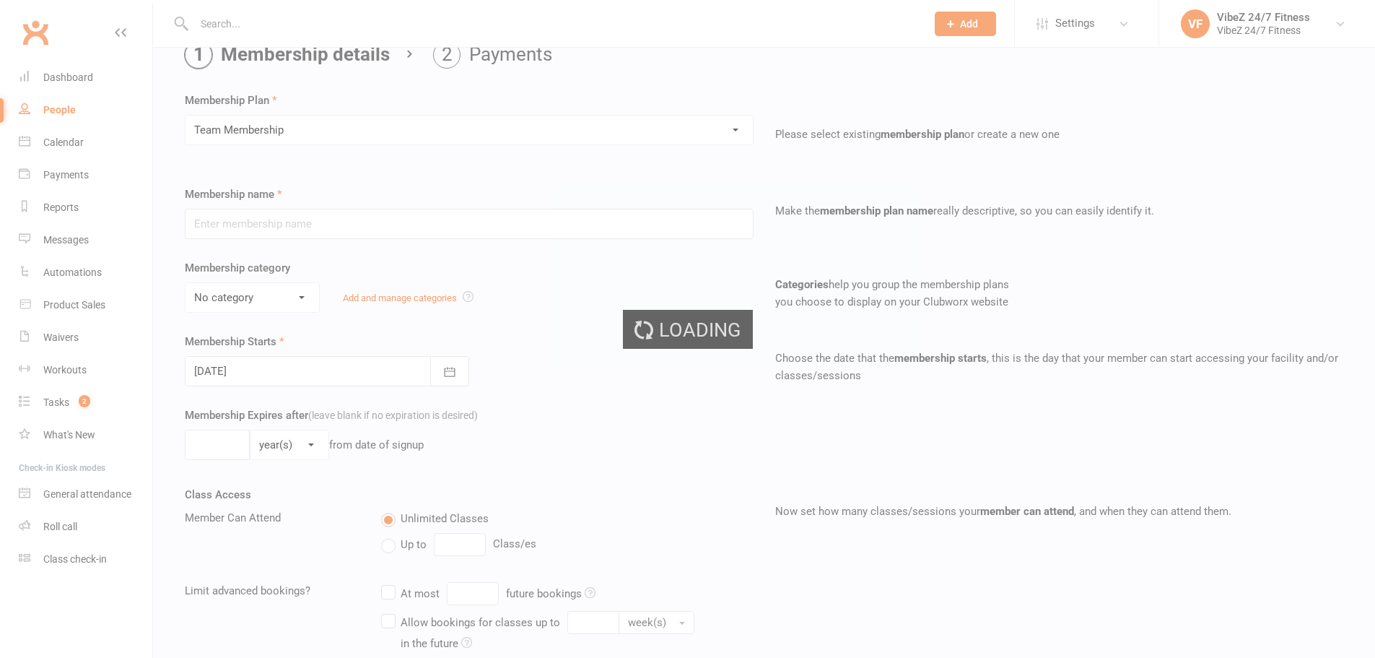
type input "Team Membership"
select select "2"
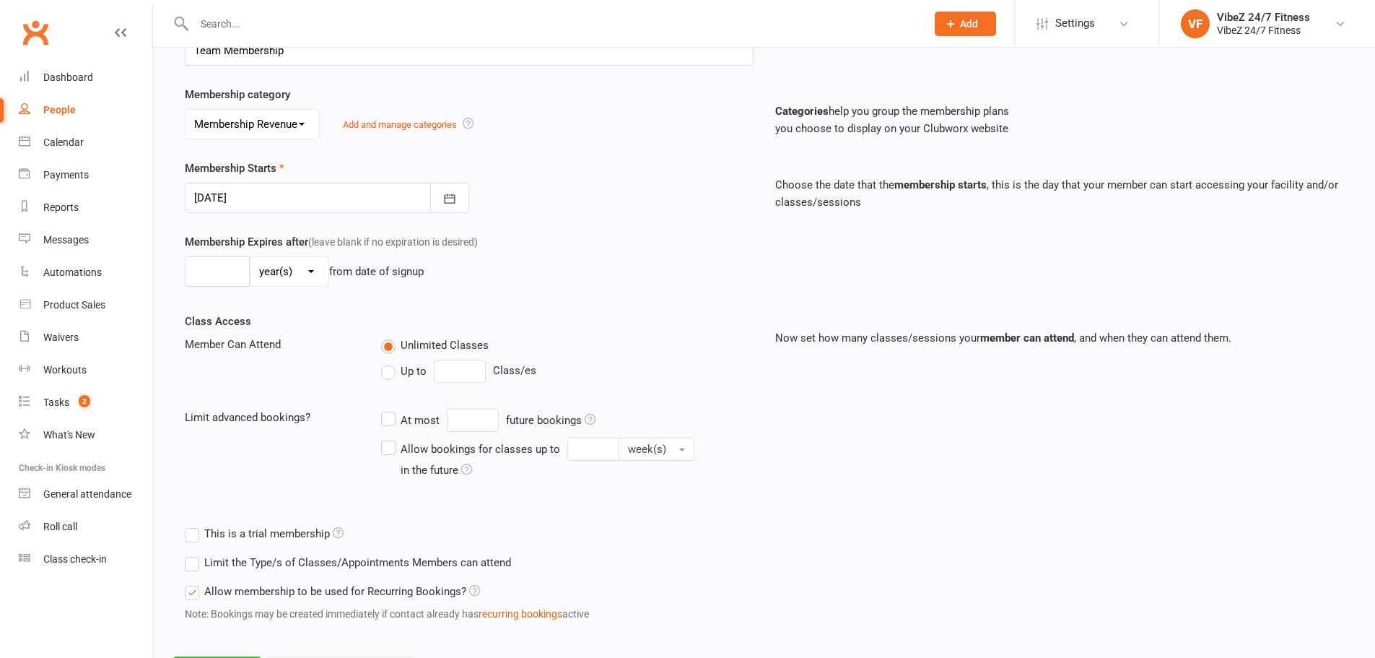
scroll to position [316, 0]
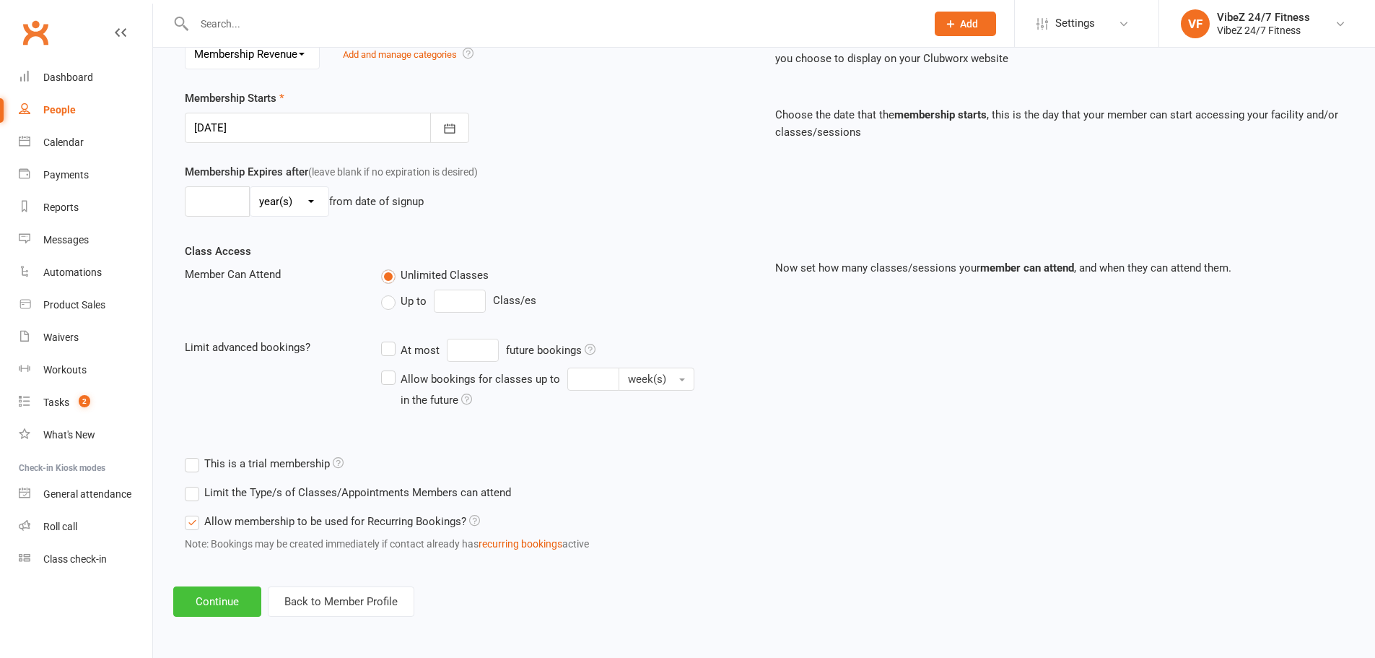
click at [237, 603] on button "Continue" at bounding box center [217, 601] width 88 height 30
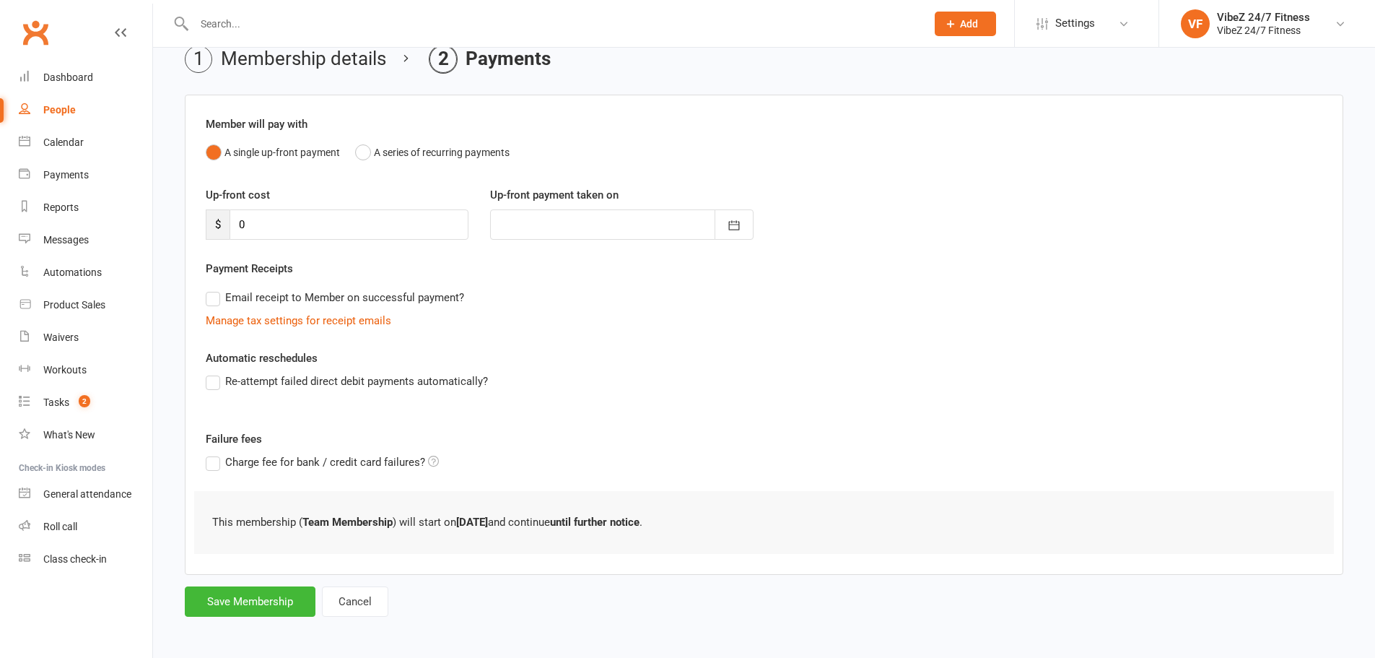
scroll to position [71, 0]
click at [259, 597] on button "Save Membership" at bounding box center [250, 598] width 131 height 30
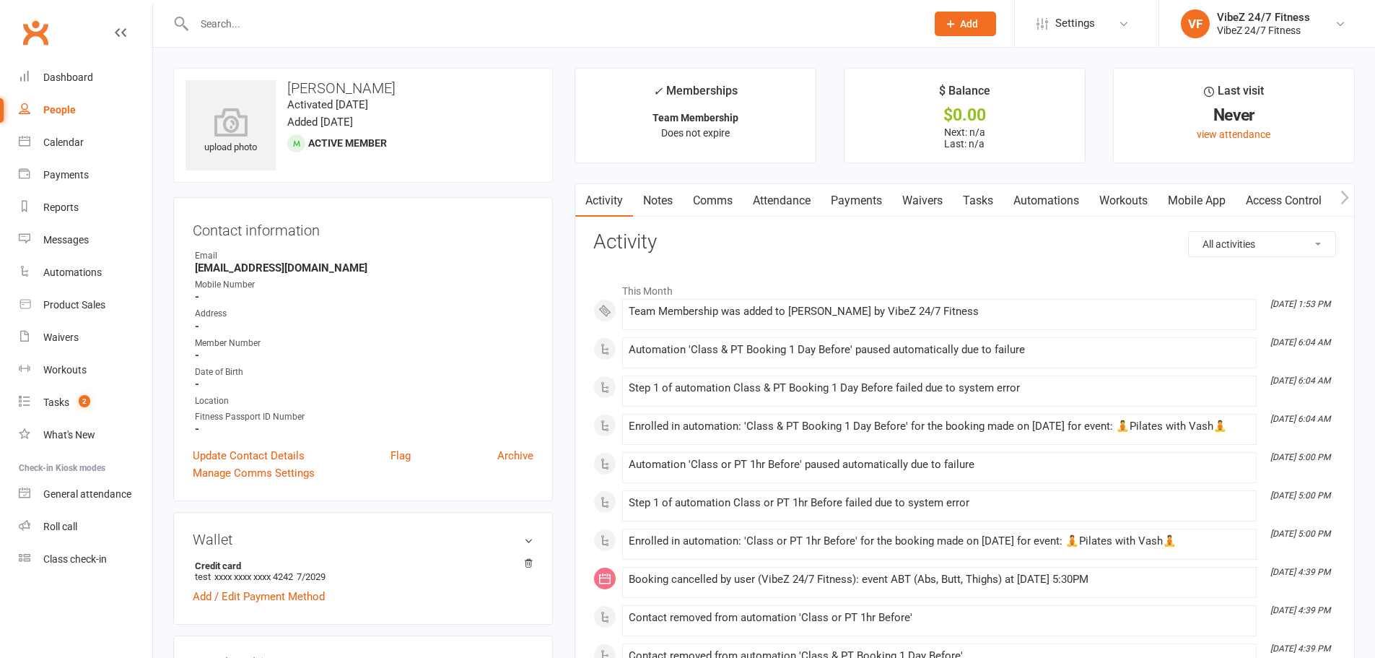
click at [1242, 33] on div "VibeZ 24/7 Fitness" at bounding box center [1263, 30] width 93 height 13
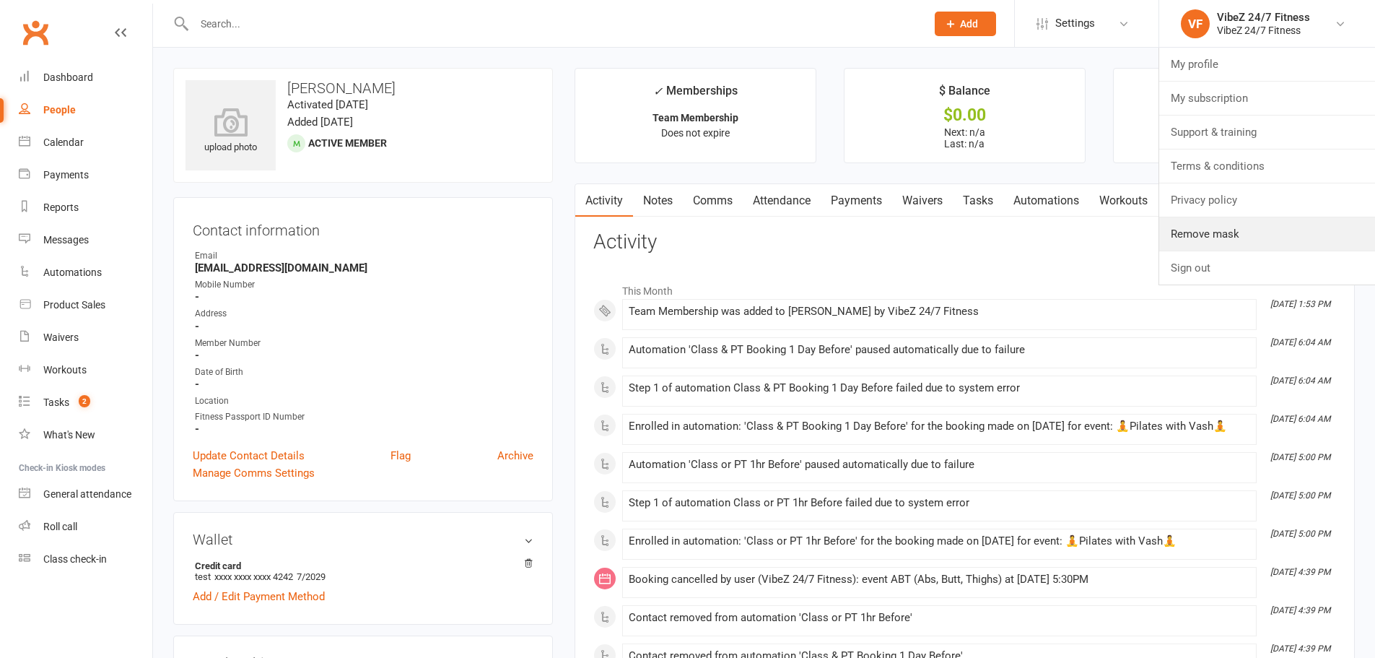
click at [1198, 239] on link "Remove mask" at bounding box center [1267, 233] width 216 height 33
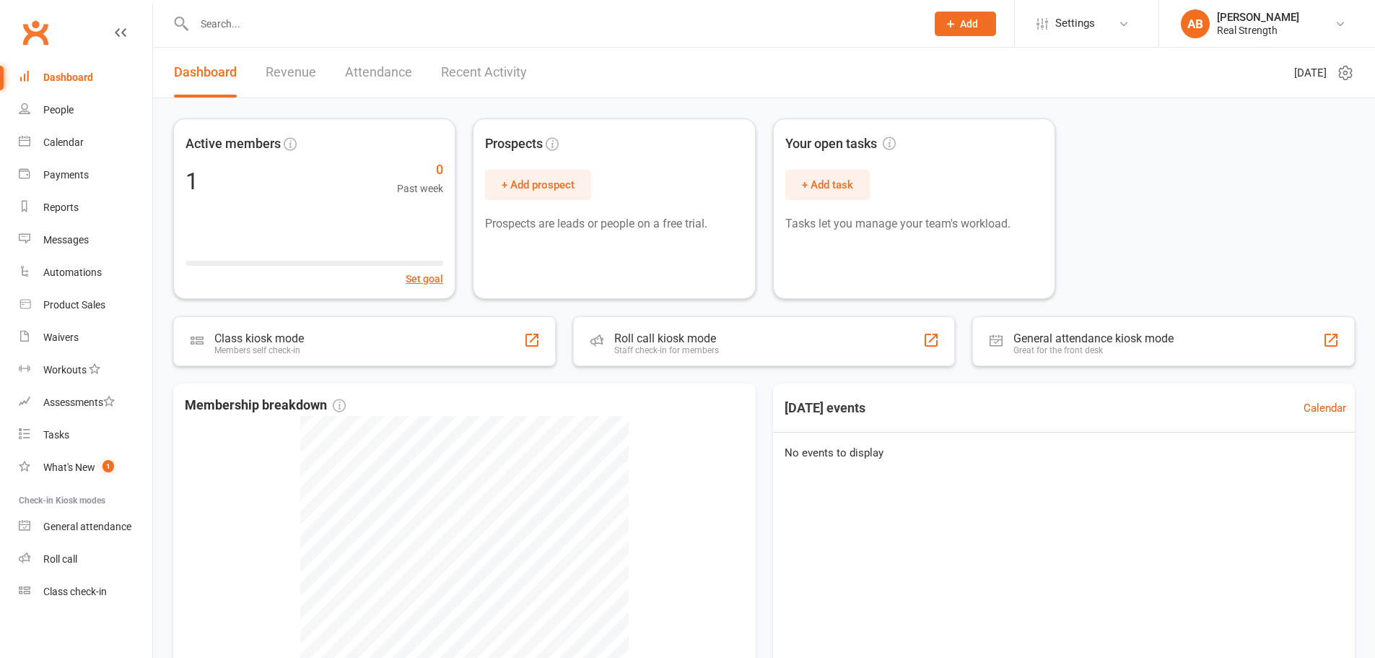
click at [1257, 22] on div "[PERSON_NAME]" at bounding box center [1258, 17] width 82 height 13
click at [1211, 236] on link "Remove mask" at bounding box center [1267, 233] width 216 height 33
